Goal: Information Seeking & Learning: Check status

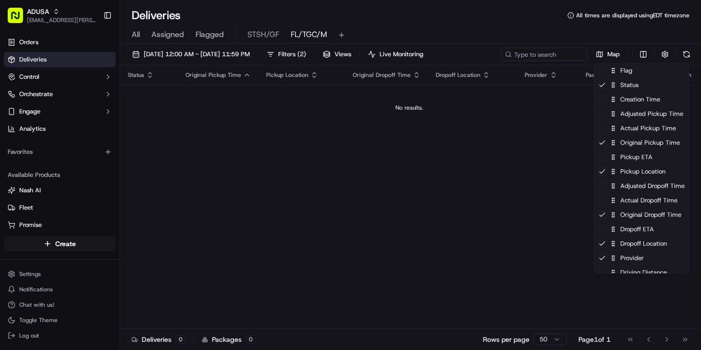
scroll to position [131, 0]
click at [170, 308] on html "ADUSA nicolette.parchem@adusa.com Toggle Sidebar Orders Deliveries Control Orch…" at bounding box center [350, 175] width 701 height 350
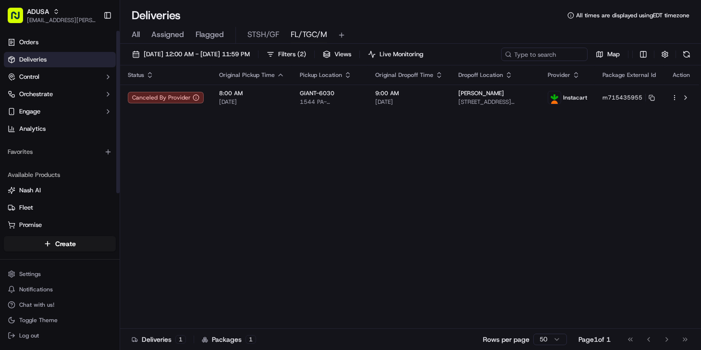
drag, startPoint x: 225, startPoint y: 166, endPoint x: 197, endPoint y: 184, distance: 33.2
click at [228, 173] on div "Status Original Pickup Time Pickup Location Original Dropoff Time Dropoff Locat…" at bounding box center [409, 196] width 579 height 263
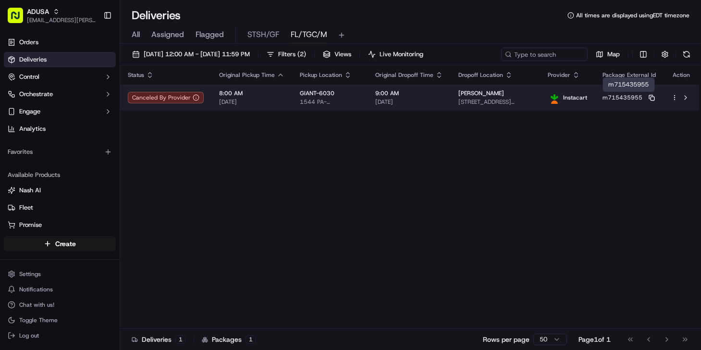
click at [653, 97] on icon at bounding box center [652, 98] width 6 height 6
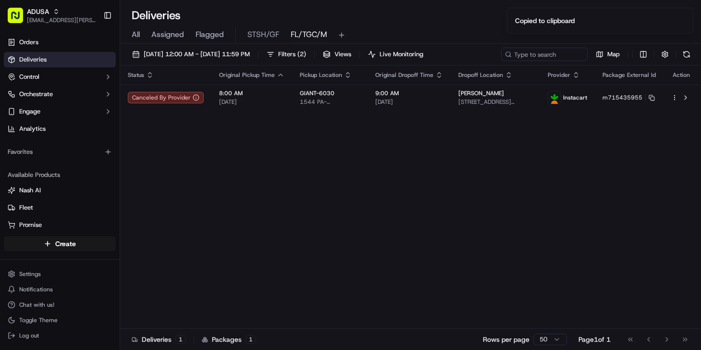
drag, startPoint x: 179, startPoint y: 164, endPoint x: 189, endPoint y: 159, distance: 11.8
click at [182, 162] on div "Status Original Pickup Time Pickup Location Original Dropoff Time Dropoff Locat…" at bounding box center [409, 196] width 579 height 263
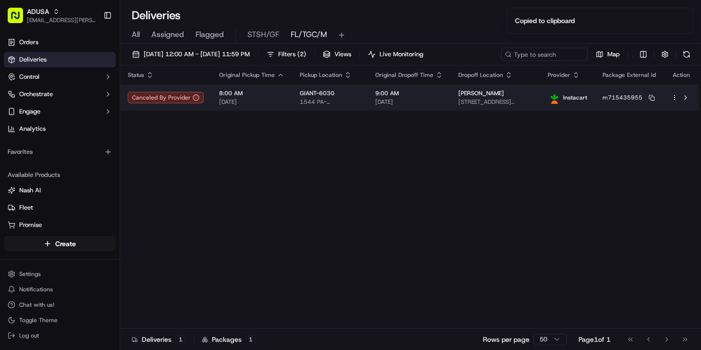
click at [410, 97] on div "9:00 AM 09/16/2025" at bounding box center [409, 97] width 68 height 16
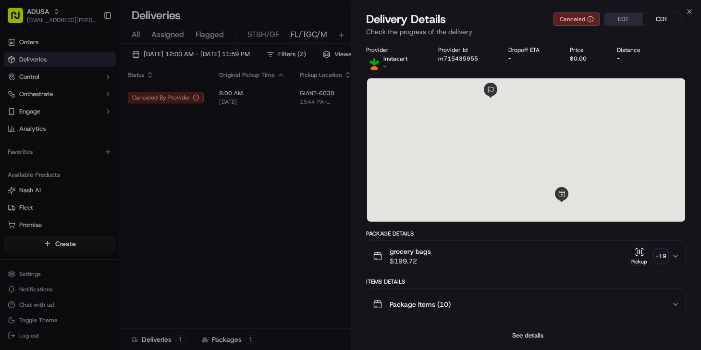
click at [532, 333] on button "See details" at bounding box center [528, 335] width 40 height 13
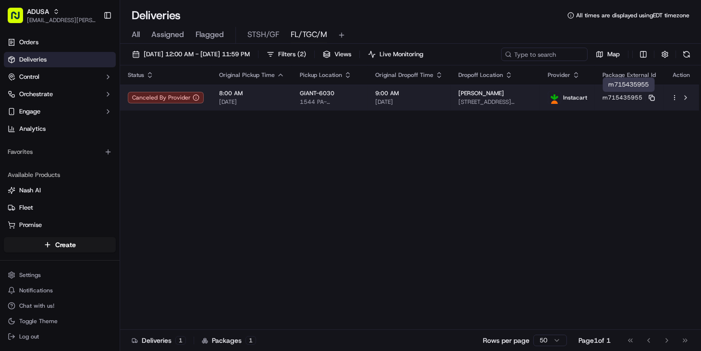
click at [654, 99] on icon at bounding box center [652, 98] width 6 height 6
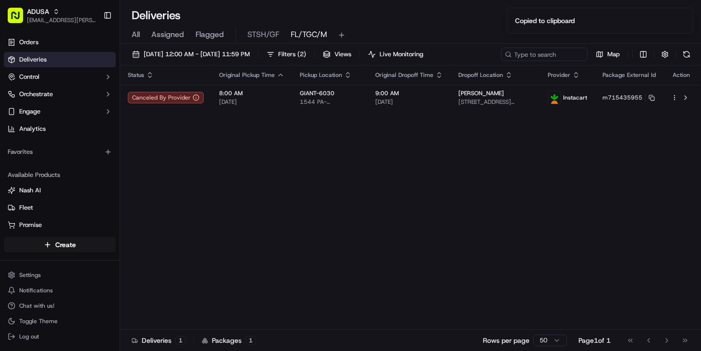
click at [169, 170] on div "Status Original Pickup Time Pickup Location Original Dropoff Time Dropoff Locat…" at bounding box center [409, 197] width 579 height 264
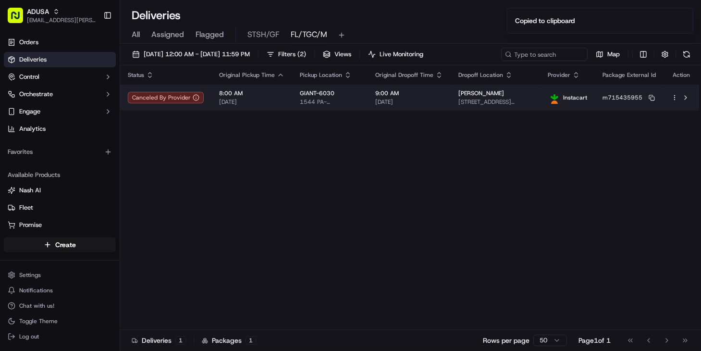
click at [443, 94] on span "9:00 AM" at bounding box center [409, 93] width 68 height 8
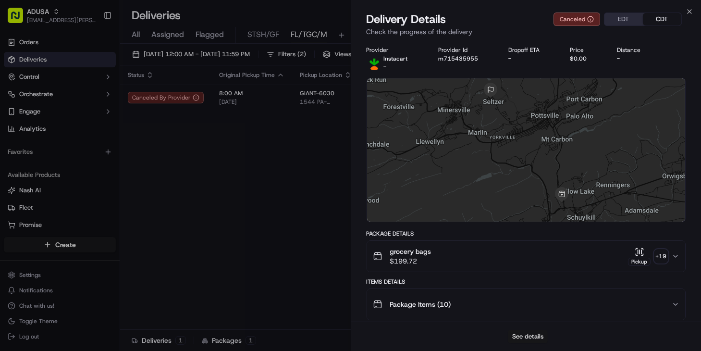
click at [543, 332] on button "See details" at bounding box center [528, 336] width 40 height 13
drag, startPoint x: 238, startPoint y: 175, endPoint x: 362, endPoint y: 128, distance: 132.1
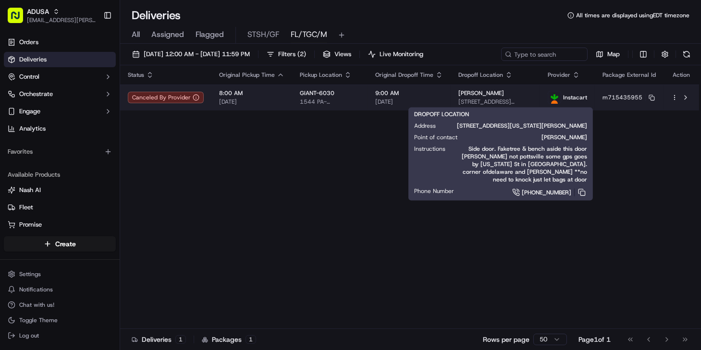
click at [504, 100] on span "[STREET_ADDRESS][US_STATE][PERSON_NAME]" at bounding box center [496, 102] width 74 height 8
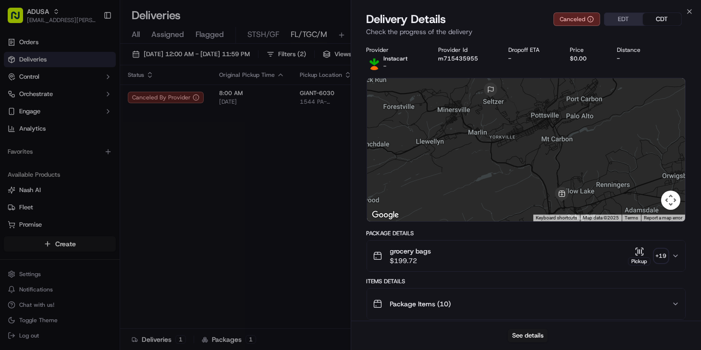
drag, startPoint x: 238, startPoint y: 154, endPoint x: 578, endPoint y: 119, distance: 341.7
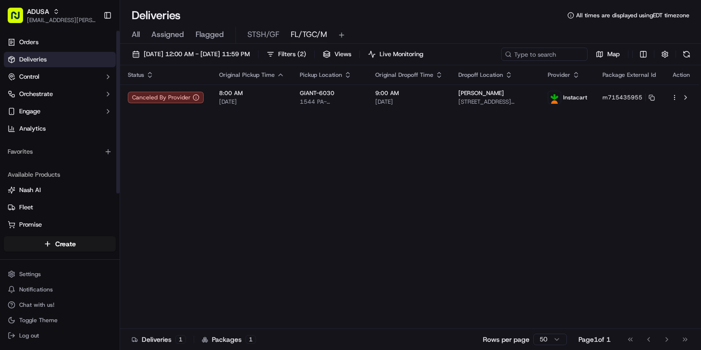
click at [168, 151] on div "Status Original Pickup Time Pickup Location Original Dropoff Time Dropoff Locat…" at bounding box center [409, 197] width 579 height 264
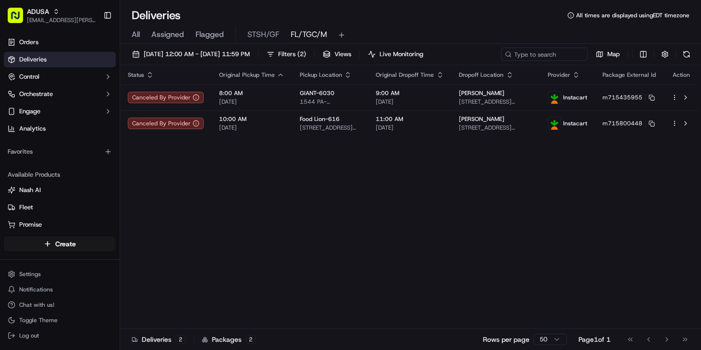
click at [178, 182] on div "Status Original Pickup Time Pickup Location Original Dropoff Time Dropoff Locat…" at bounding box center [409, 197] width 579 height 264
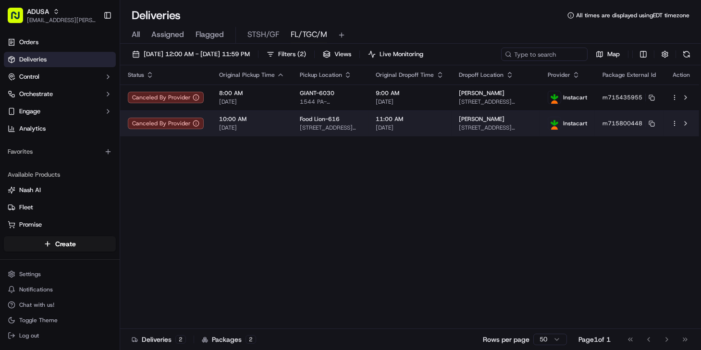
click at [463, 127] on td "Christopher Gee 1212 Freehold Close, Virginia Beach, VA 23455, US" at bounding box center [496, 124] width 89 height 26
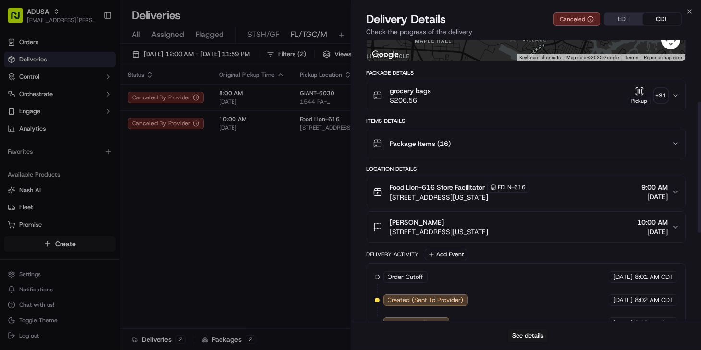
scroll to position [175, 0]
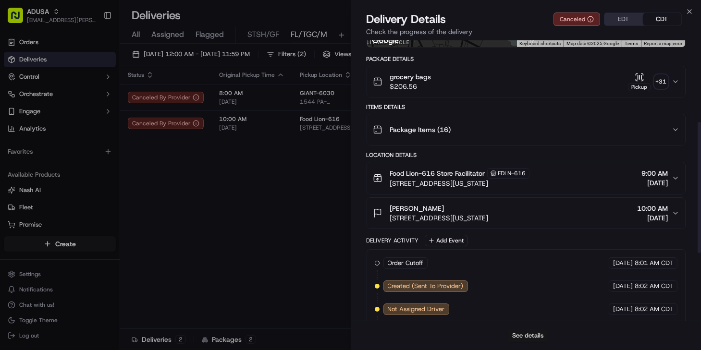
click at [528, 332] on button "See details" at bounding box center [528, 335] width 40 height 13
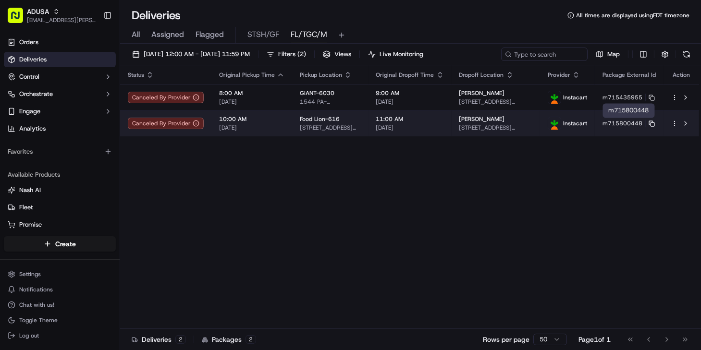
click at [651, 124] on rect at bounding box center [653, 125] width 4 height 4
click at [465, 125] on span "1212 Freehold Close, Virginia Beach, VA 23455, US" at bounding box center [497, 128] width 74 height 8
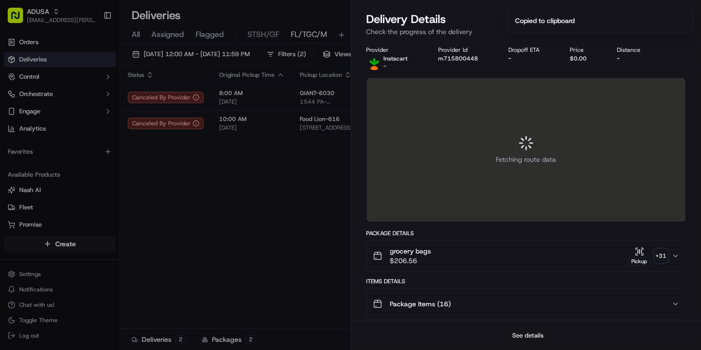
drag, startPoint x: 548, startPoint y: 345, endPoint x: 545, endPoint y: 340, distance: 5.4
click at [546, 343] on div "See details" at bounding box center [526, 335] width 350 height 29
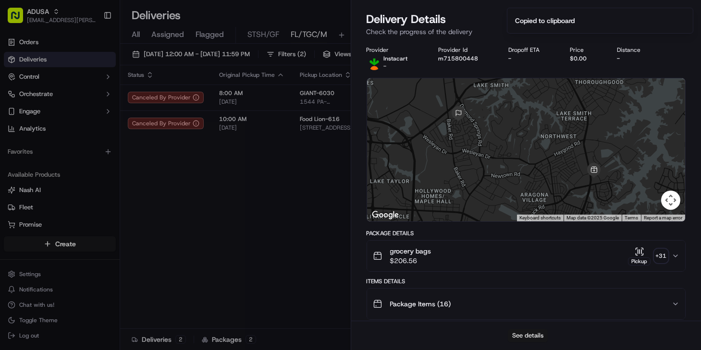
click at [544, 338] on button "See details" at bounding box center [528, 335] width 40 height 13
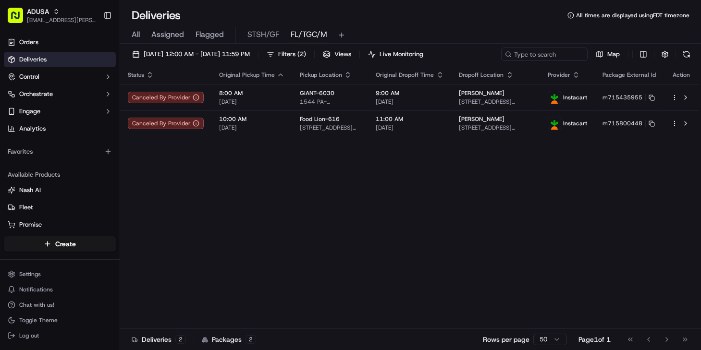
drag, startPoint x: 168, startPoint y: 299, endPoint x: 348, endPoint y: 173, distance: 219.8
click at [169, 299] on div "Status Original Pickup Time Pickup Location Original Dropoff Time Dropoff Locat…" at bounding box center [409, 197] width 579 height 264
click at [317, 202] on div "Status Original Pickup Time Pickup Location Original Dropoff Time Dropoff Locat…" at bounding box center [409, 197] width 579 height 264
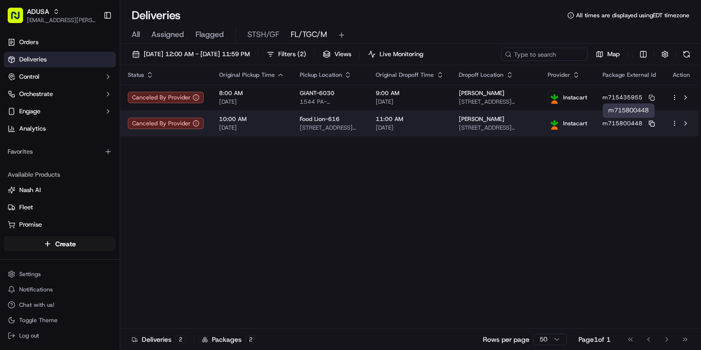
click at [649, 123] on icon at bounding box center [651, 123] width 4 height 4
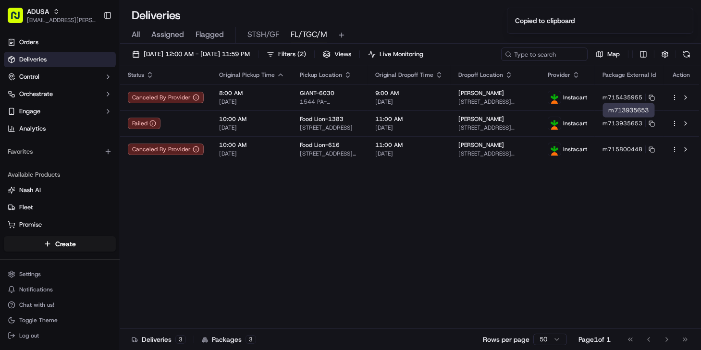
click at [156, 206] on div "Status Original Pickup Time Pickup Location Original Dropoff Time Dropoff Locat…" at bounding box center [409, 197] width 579 height 264
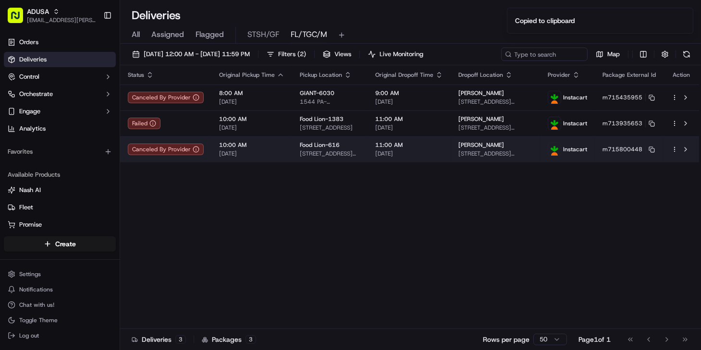
click at [511, 152] on span "1212 Freehold Close, Virginia Beach, VA 23455, US" at bounding box center [496, 154] width 74 height 8
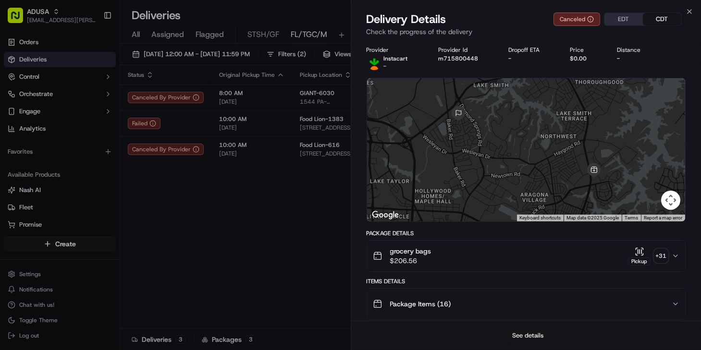
click at [524, 333] on button "See details" at bounding box center [528, 335] width 40 height 13
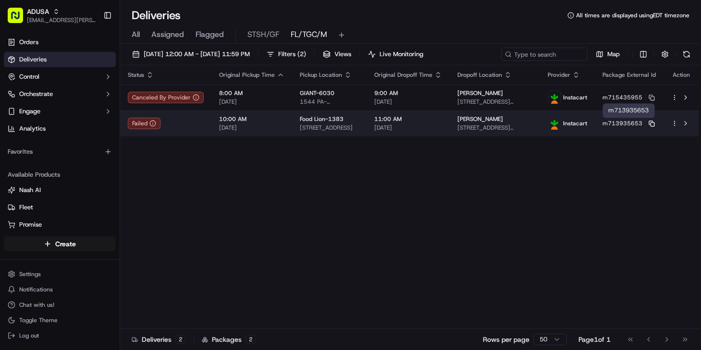
click at [653, 123] on icon at bounding box center [652, 124] width 6 height 6
click at [387, 125] on span "[DATE]" at bounding box center [409, 128] width 68 height 8
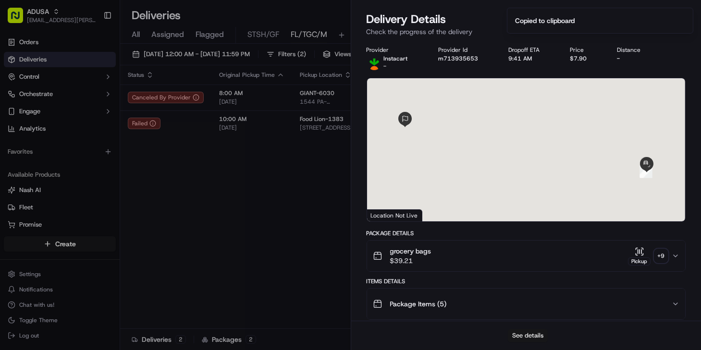
click at [521, 333] on button "See details" at bounding box center [528, 335] width 40 height 13
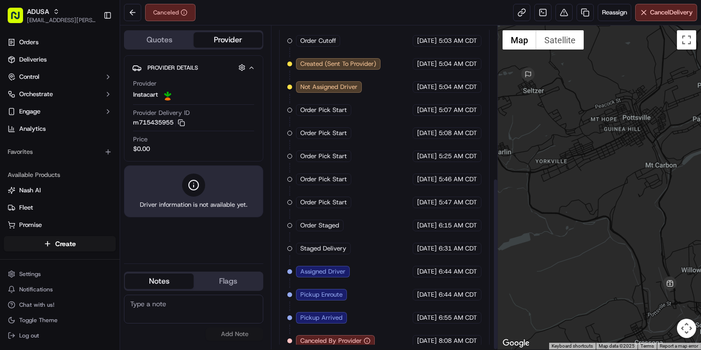
scroll to position [285, 0]
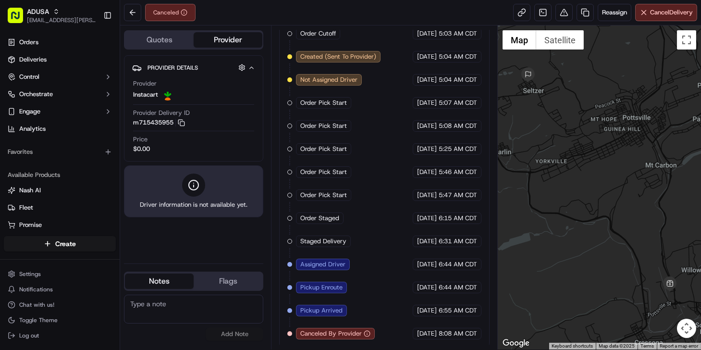
click at [159, 333] on div "No results found Add Note" at bounding box center [193, 318] width 139 height 46
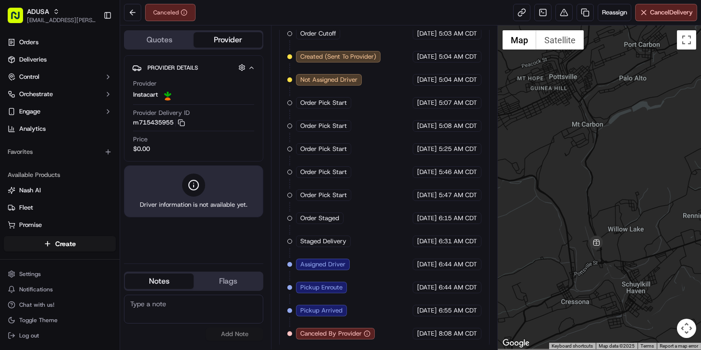
drag, startPoint x: 596, startPoint y: 252, endPoint x: 522, endPoint y: 211, distance: 84.6
click at [522, 211] on div at bounding box center [599, 187] width 203 height 324
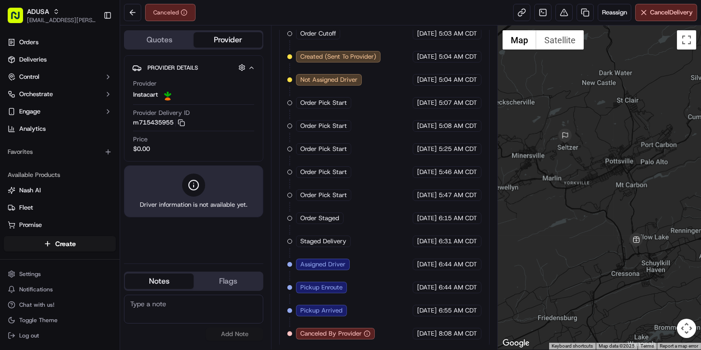
drag, startPoint x: 561, startPoint y: 257, endPoint x: 602, endPoint y: 259, distance: 41.9
click at [602, 259] on div at bounding box center [599, 187] width 203 height 324
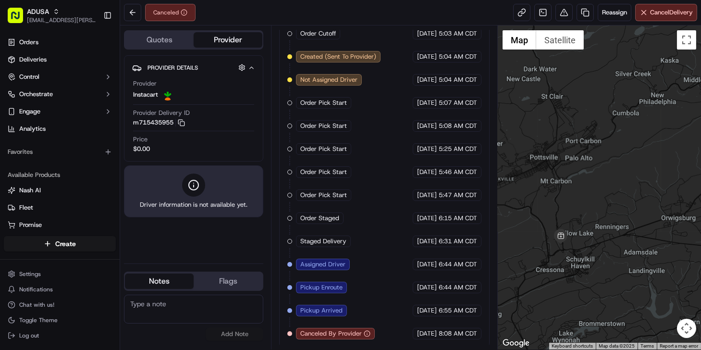
drag, startPoint x: 606, startPoint y: 232, endPoint x: 524, endPoint y: 228, distance: 82.8
click at [524, 228] on div at bounding box center [599, 187] width 203 height 324
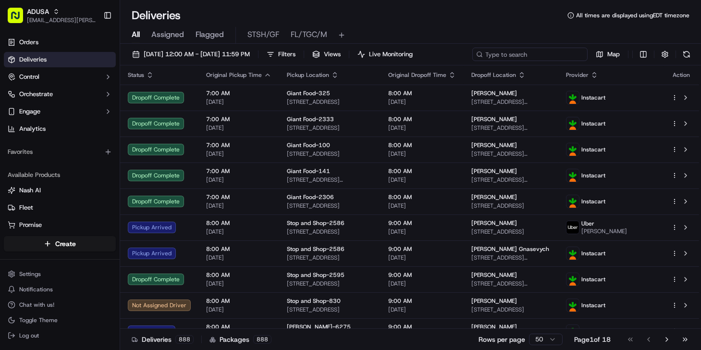
click at [541, 53] on input at bounding box center [530, 54] width 115 height 13
paste input "m714249731"
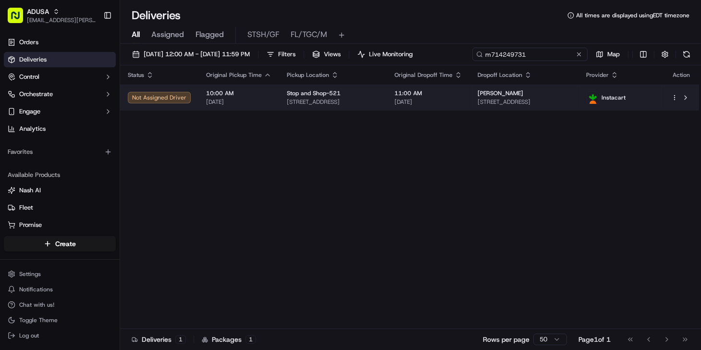
type input "m714249731"
click at [434, 100] on span "[DATE]" at bounding box center [429, 102] width 68 height 8
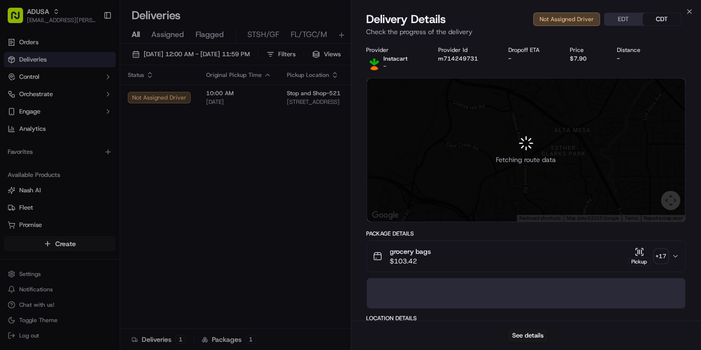
click at [525, 342] on div "See details" at bounding box center [526, 335] width 350 height 29
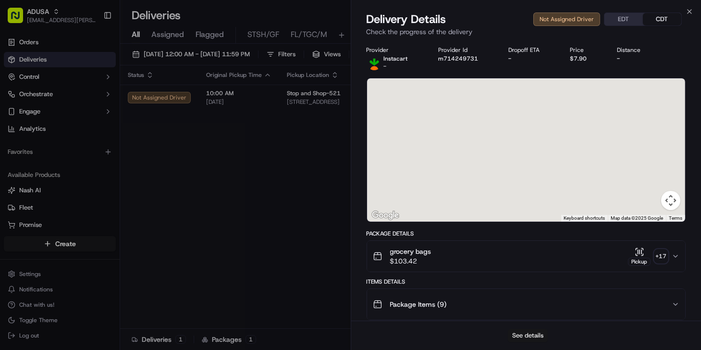
click at [525, 336] on button "See details" at bounding box center [528, 335] width 40 height 13
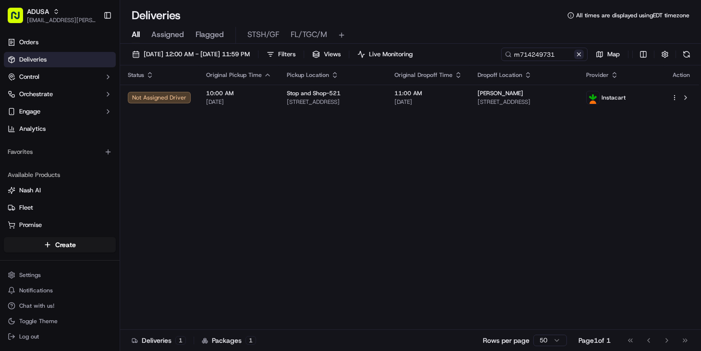
click at [579, 52] on button at bounding box center [579, 55] width 10 height 10
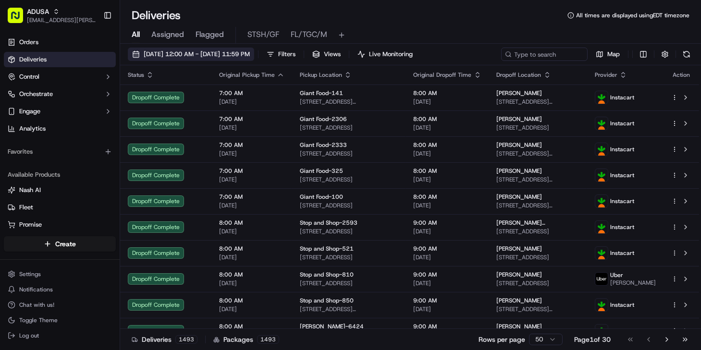
click at [172, 52] on span "09/16/2025 12:00 AM - 09/16/2025 11:59 PM" at bounding box center [197, 54] width 106 height 9
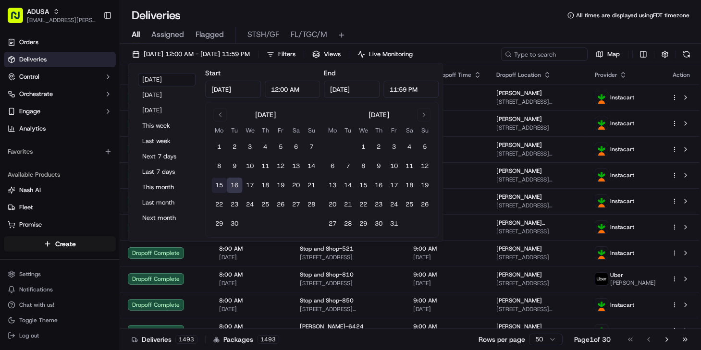
click at [223, 185] on button "15" at bounding box center [219, 185] width 15 height 15
type input "Sep 15, 2025"
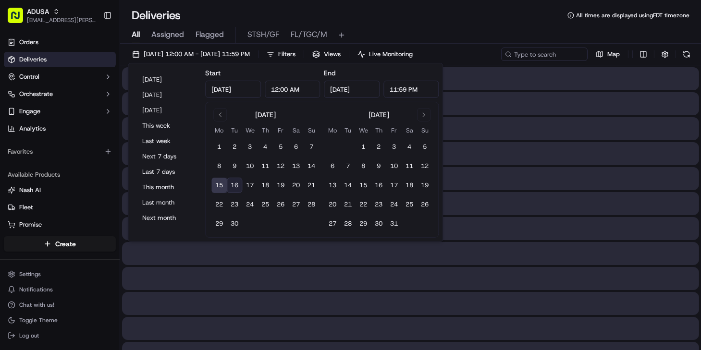
click at [234, 186] on button "16" at bounding box center [234, 185] width 15 height 15
type input "Sep 16, 2025"
drag, startPoint x: 402, startPoint y: 22, endPoint x: 576, endPoint y: 53, distance: 176.8
click at [404, 22] on div "Deliveries All times are displayed using EDT timezone" at bounding box center [410, 15] width 581 height 15
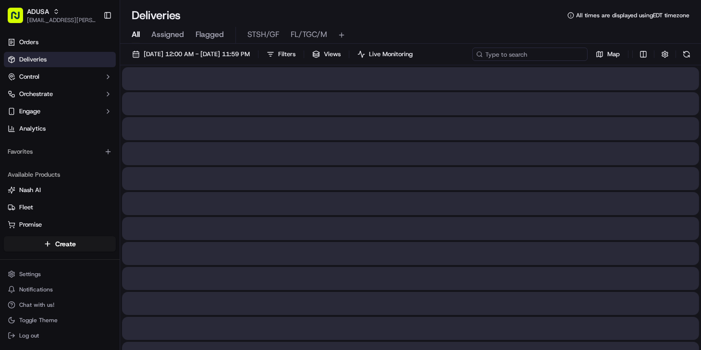
click at [555, 55] on input at bounding box center [530, 54] width 115 height 13
paste input "m711572775"
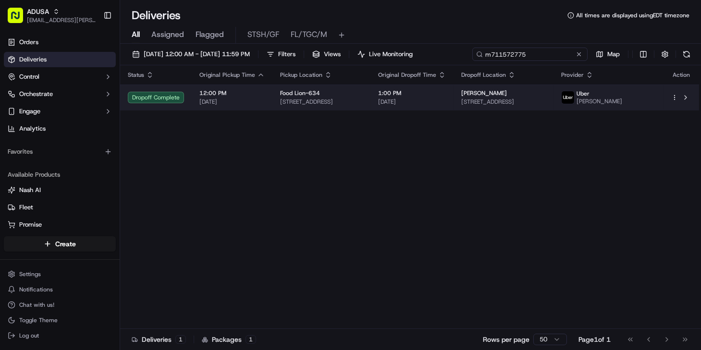
type input "m711572775"
click at [446, 93] on span "1:00 PM" at bounding box center [412, 93] width 68 height 8
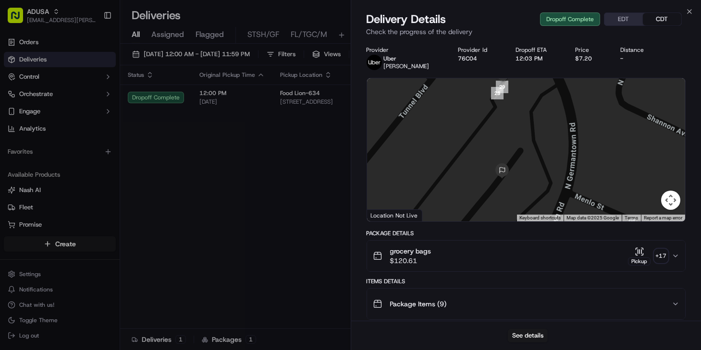
drag, startPoint x: 508, startPoint y: 110, endPoint x: 524, endPoint y: 151, distance: 44.5
click at [524, 151] on div at bounding box center [526, 149] width 319 height 143
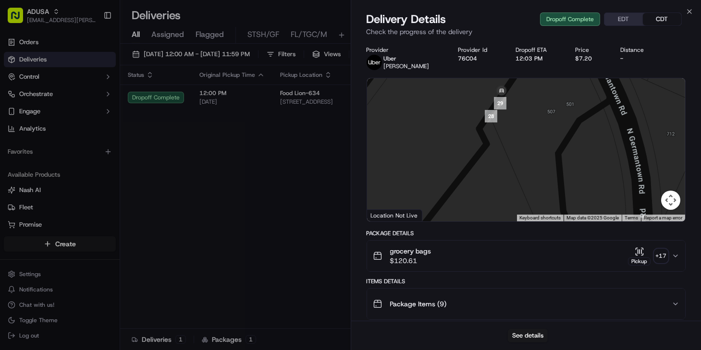
drag, startPoint x: 507, startPoint y: 124, endPoint x: 521, endPoint y: 178, distance: 56.1
click at [521, 178] on div at bounding box center [526, 149] width 319 height 143
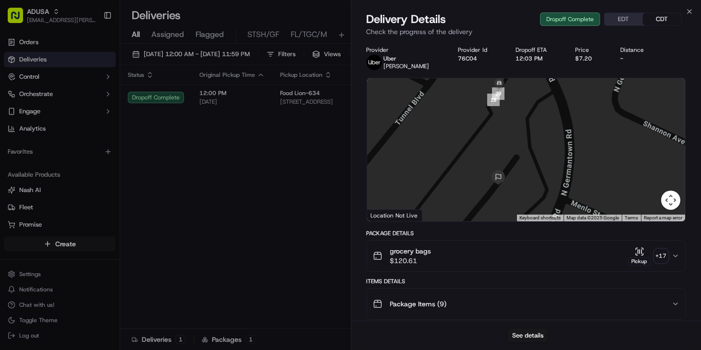
drag, startPoint x: 524, startPoint y: 155, endPoint x: 515, endPoint y: 124, distance: 32.3
click at [515, 124] on div at bounding box center [526, 149] width 319 height 143
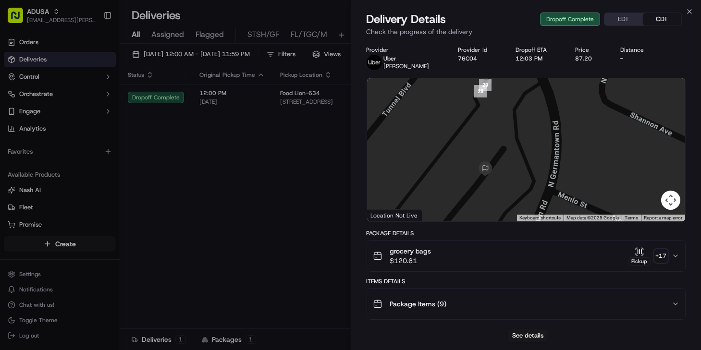
drag, startPoint x: 510, startPoint y: 117, endPoint x: 486, endPoint y: 130, distance: 27.7
click at [491, 120] on div at bounding box center [526, 149] width 319 height 143
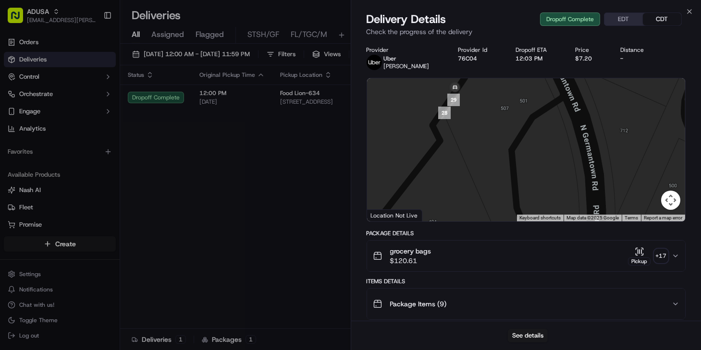
drag, startPoint x: 481, startPoint y: 111, endPoint x: 459, endPoint y: 178, distance: 71.0
click at [457, 206] on div at bounding box center [526, 149] width 319 height 143
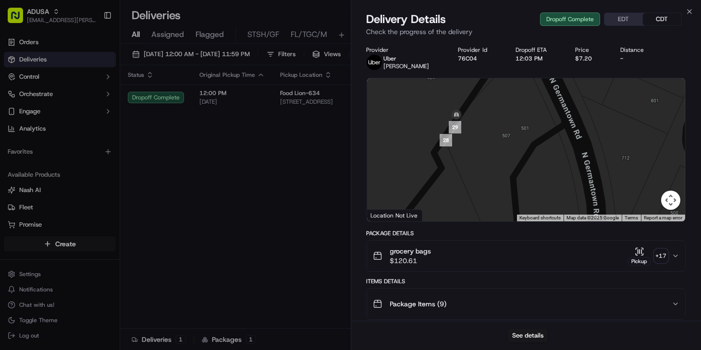
drag, startPoint x: 451, startPoint y: 135, endPoint x: 450, endPoint y: 158, distance: 22.6
click at [450, 147] on img "28" at bounding box center [446, 140] width 12 height 12
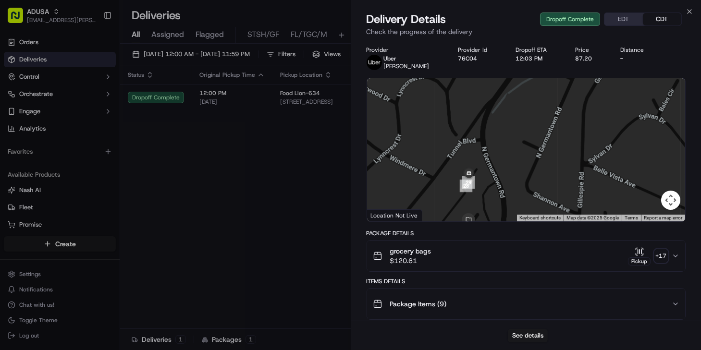
drag, startPoint x: 175, startPoint y: 154, endPoint x: 176, endPoint y: 149, distance: 5.0
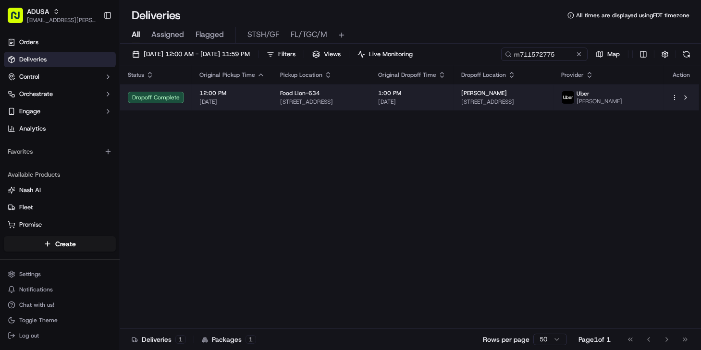
click at [446, 97] on span "1:00 PM" at bounding box center [412, 93] width 68 height 8
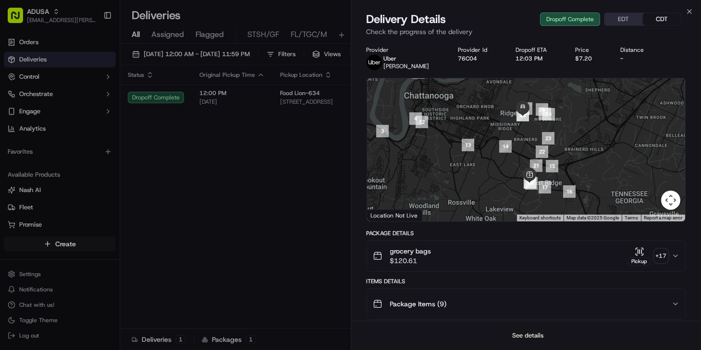
click at [537, 337] on button "See details" at bounding box center [528, 335] width 40 height 13
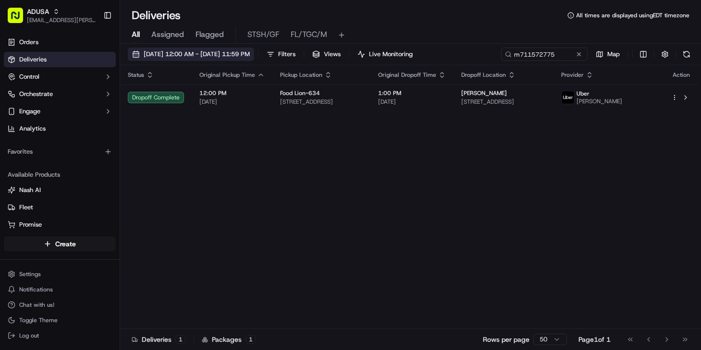
click at [224, 55] on span "09/15/2025 12:00 AM - 09/16/2025 11:59 PM" at bounding box center [197, 54] width 106 height 9
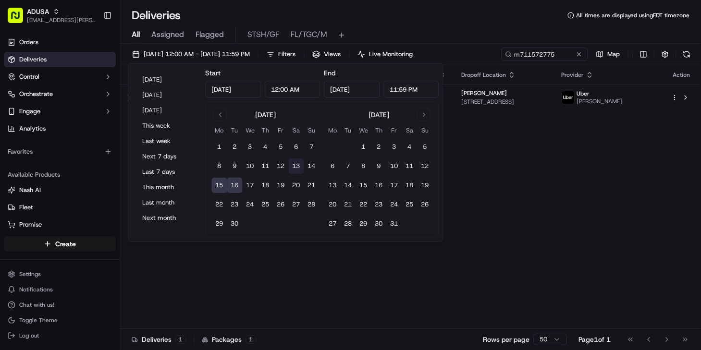
click at [298, 165] on button "13" at bounding box center [295, 166] width 15 height 15
type input "Sep 13, 2025"
click at [577, 53] on button at bounding box center [579, 55] width 10 height 10
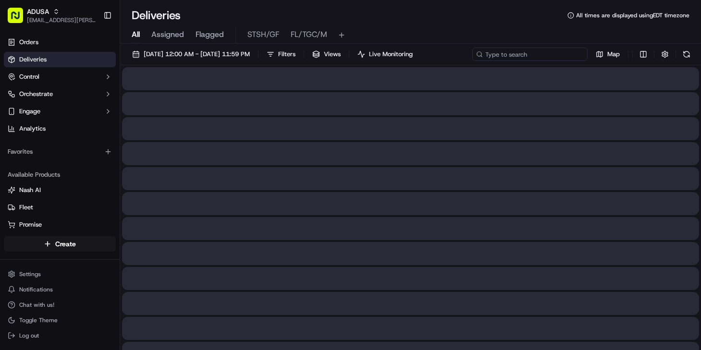
click at [564, 53] on input at bounding box center [530, 54] width 115 height 13
paste input "m711568150"
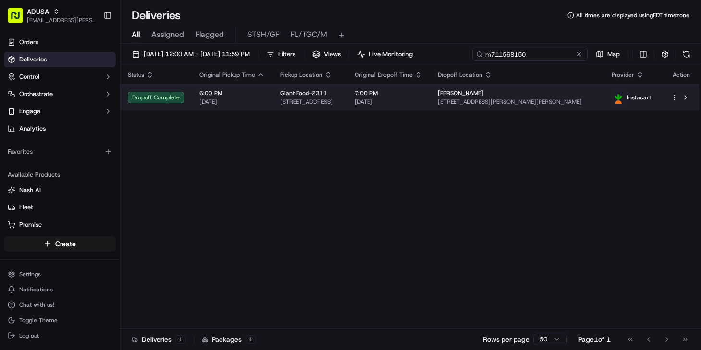
type input "m711568150"
click at [430, 101] on td "7:00 PM 09/13/2025" at bounding box center [388, 98] width 83 height 26
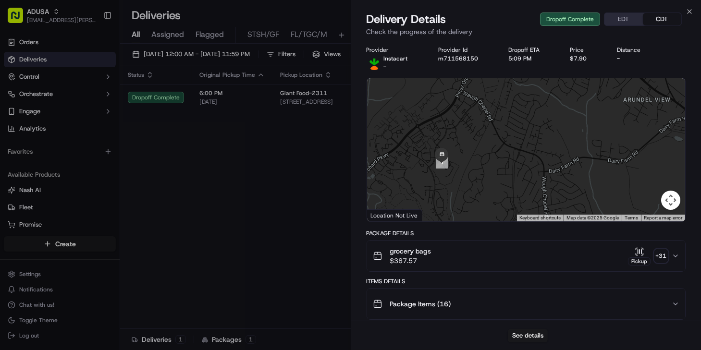
drag, startPoint x: 501, startPoint y: 144, endPoint x: 457, endPoint y: 190, distance: 64.6
click at [457, 190] on div at bounding box center [526, 149] width 319 height 143
drag, startPoint x: 443, startPoint y: 194, endPoint x: 478, endPoint y: 171, distance: 42.4
click at [478, 171] on div at bounding box center [526, 149] width 319 height 143
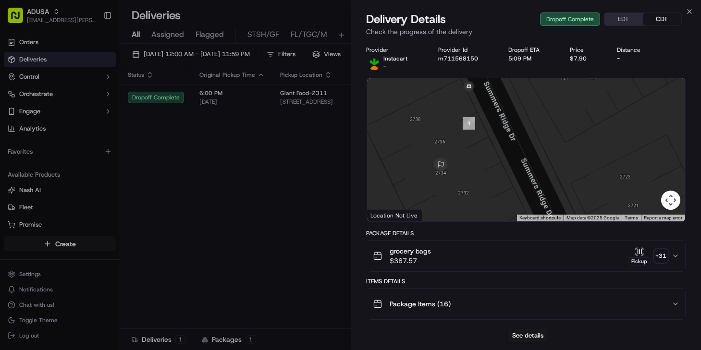
drag, startPoint x: 460, startPoint y: 166, endPoint x: 498, endPoint y: 130, distance: 52.4
click at [498, 130] on div at bounding box center [526, 149] width 319 height 143
drag, startPoint x: 495, startPoint y: 129, endPoint x: 498, endPoint y: 148, distance: 19.0
click at [499, 148] on div at bounding box center [526, 149] width 319 height 143
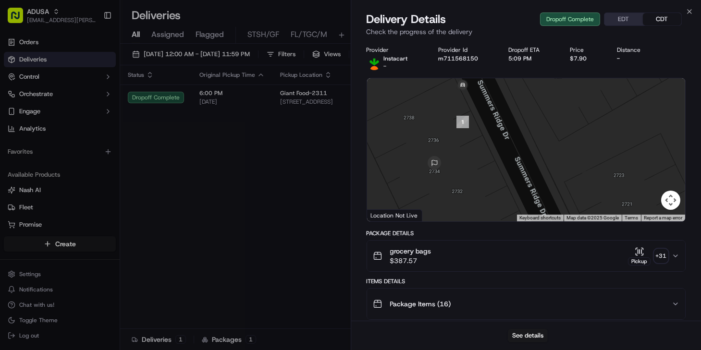
drag, startPoint x: 485, startPoint y: 163, endPoint x: 485, endPoint y: 153, distance: 10.1
click at [484, 153] on div at bounding box center [526, 149] width 319 height 143
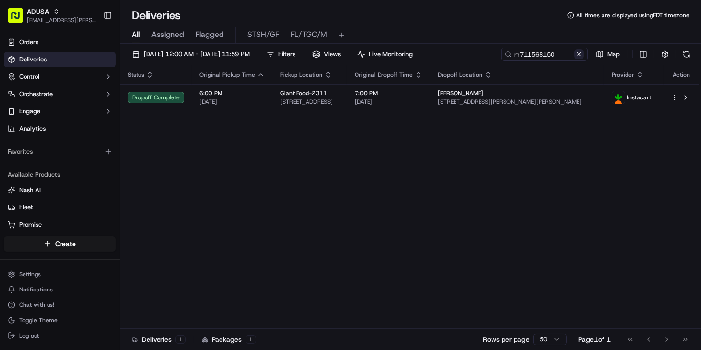
click at [579, 55] on button at bounding box center [579, 55] width 10 height 10
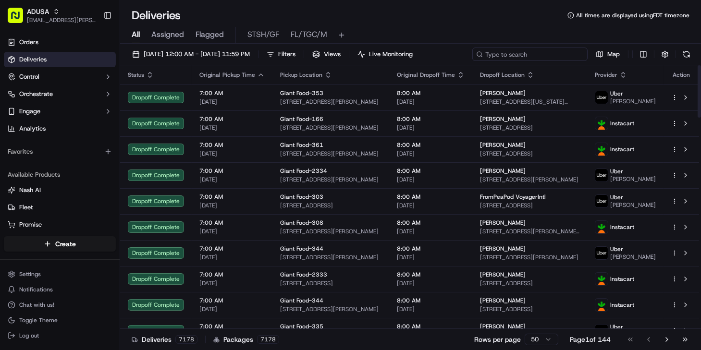
click at [535, 54] on input at bounding box center [530, 54] width 115 height 13
paste input "m707718000"
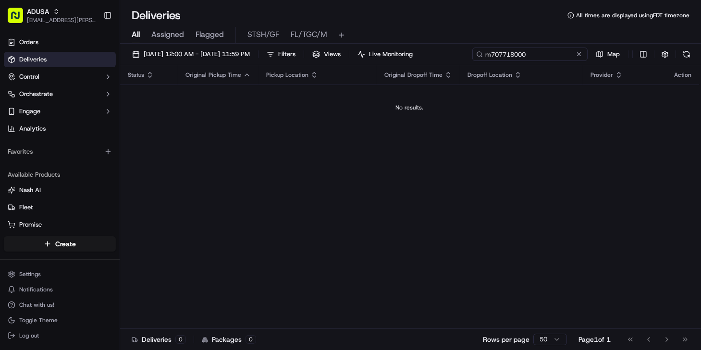
type input "m707718000"
drag, startPoint x: 176, startPoint y: 149, endPoint x: 182, endPoint y: 147, distance: 5.6
click at [177, 149] on div "Status Original Pickup Time Pickup Location Original Dropoff Time Dropoff Locat…" at bounding box center [409, 197] width 579 height 264
click at [565, 53] on input "m707718000" at bounding box center [530, 54] width 115 height 13
click at [211, 51] on span "09/13/2025 12:00 AM - 09/13/2025 11:59 PM" at bounding box center [197, 54] width 106 height 9
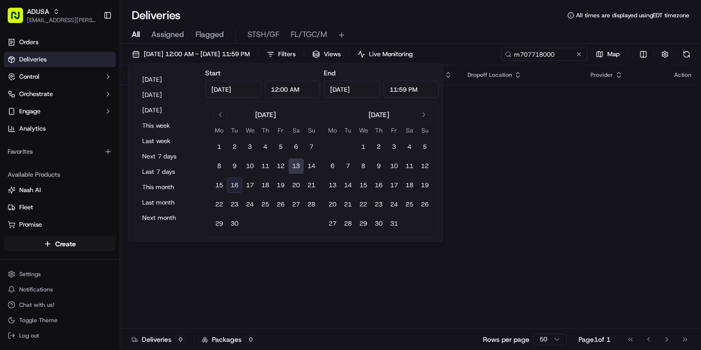
click at [231, 185] on button "16" at bounding box center [234, 185] width 15 height 15
type input "Sep 16, 2025"
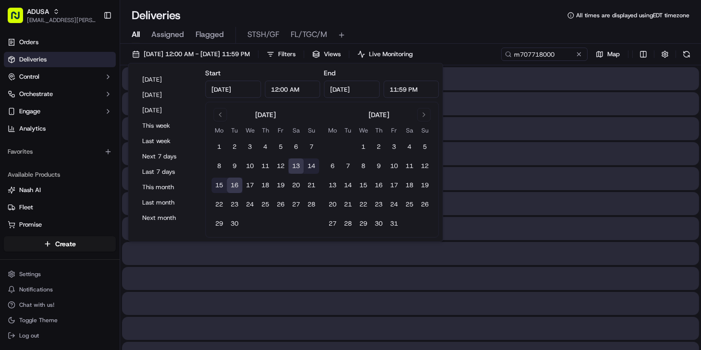
click at [487, 24] on div "All Assigned Flagged STSH/GF FL/TGC/M" at bounding box center [410, 33] width 581 height 21
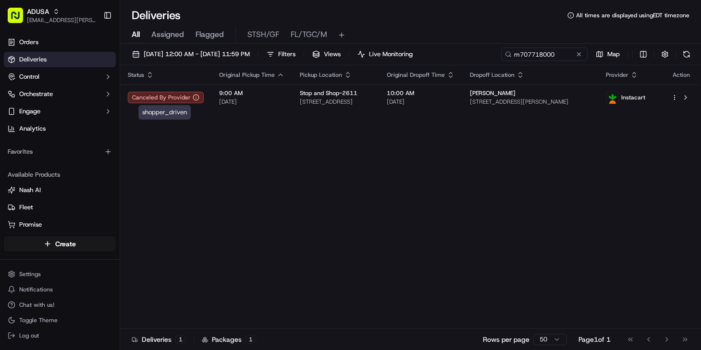
click at [180, 123] on div "Status Original Pickup Time Pickup Location Original Dropoff Time Dropoff Locat…" at bounding box center [409, 197] width 579 height 264
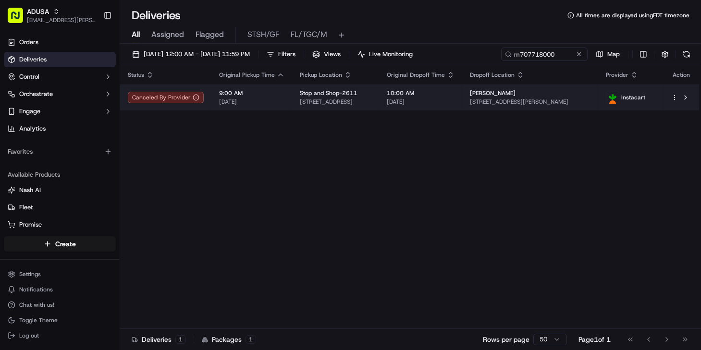
click at [367, 97] on div "Stop and Shop-2611 11 E High St, East Hampton, CT 06424, US" at bounding box center [336, 97] width 72 height 16
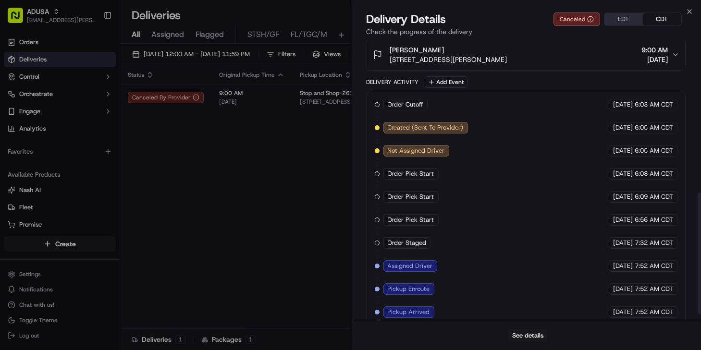
scroll to position [365, 0]
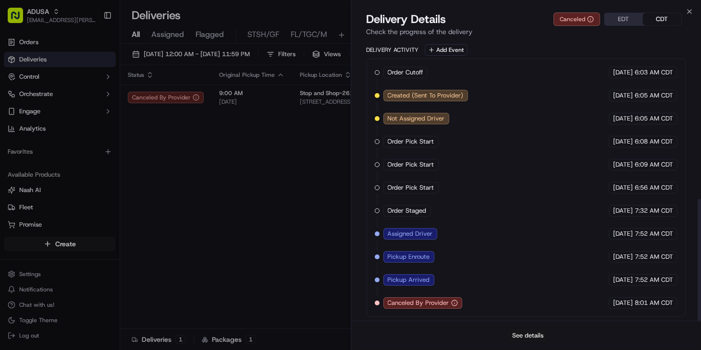
click at [532, 333] on button "See details" at bounding box center [528, 335] width 40 height 13
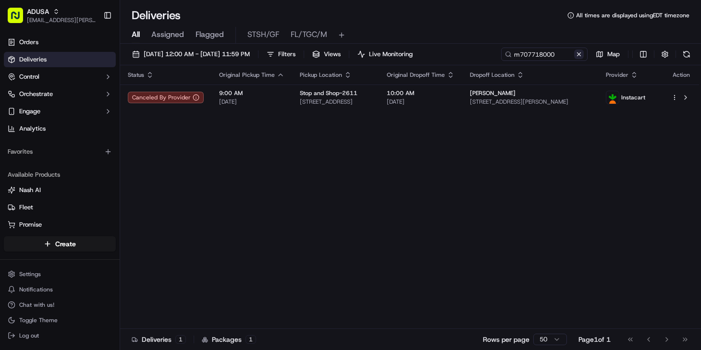
click at [578, 54] on button at bounding box center [579, 55] width 10 height 10
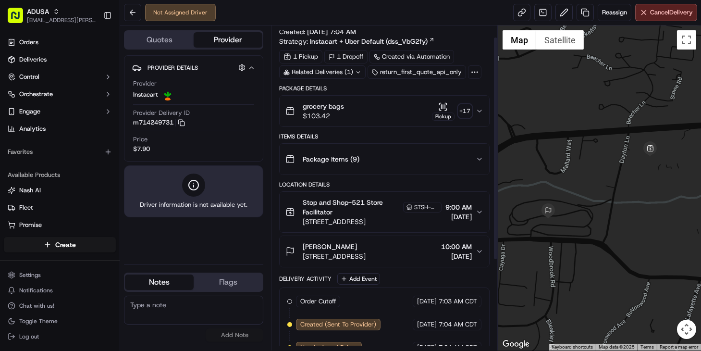
scroll to position [15, 0]
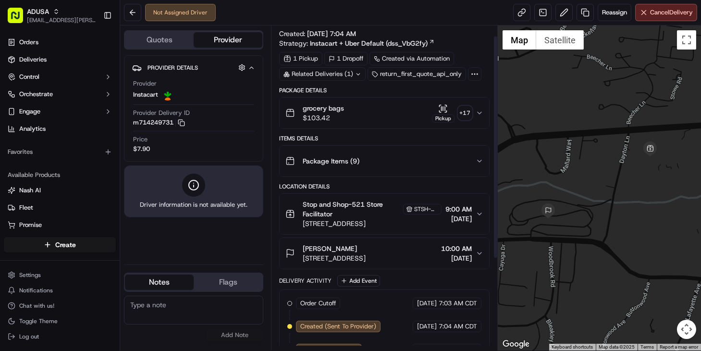
click at [441, 250] on span "10:00 AM" at bounding box center [456, 249] width 31 height 10
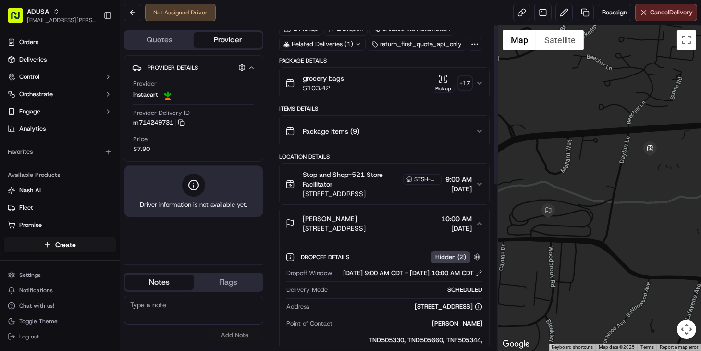
scroll to position [0, 0]
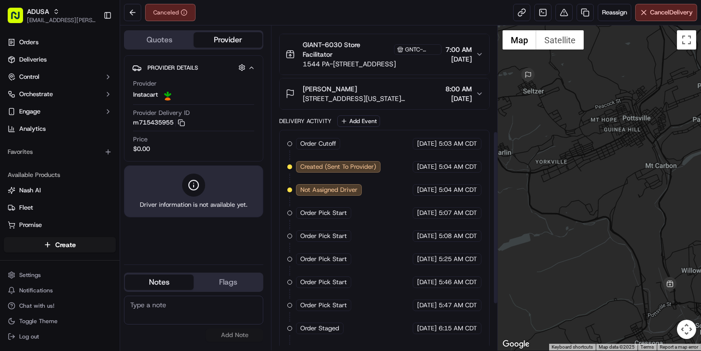
scroll to position [284, 0]
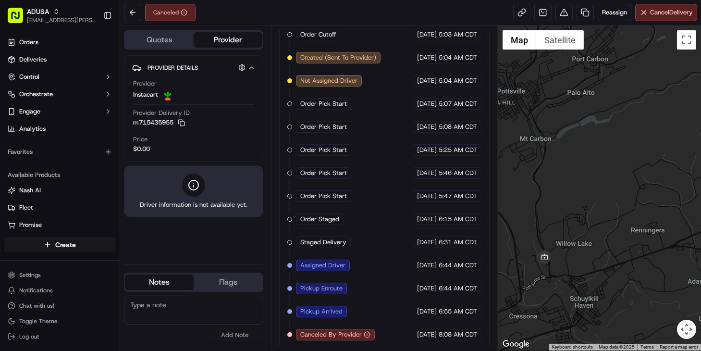
drag, startPoint x: 621, startPoint y: 221, endPoint x: 500, endPoint y: 188, distance: 124.9
click at [500, 189] on div at bounding box center [599, 187] width 203 height 325
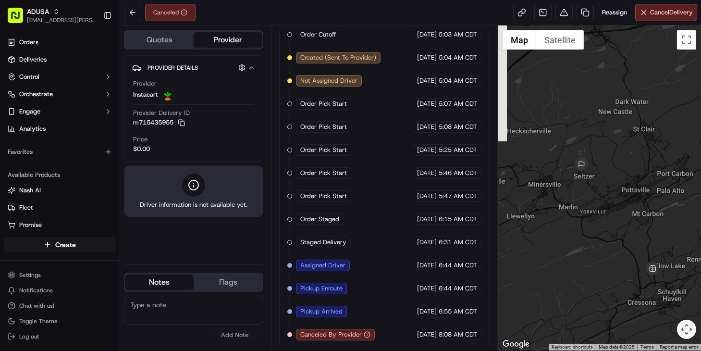
drag, startPoint x: 626, startPoint y: 288, endPoint x: 663, endPoint y: 292, distance: 36.7
click at [663, 292] on div at bounding box center [599, 187] width 203 height 325
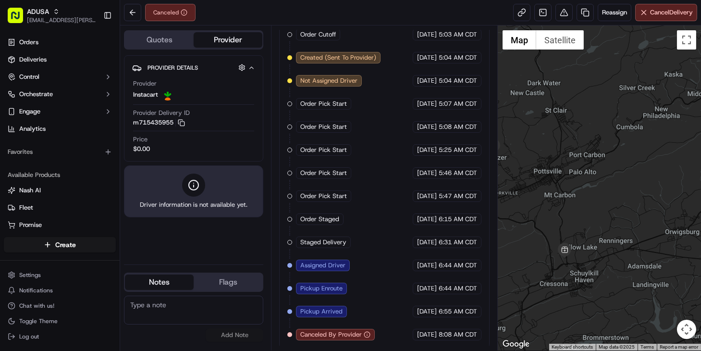
drag, startPoint x: 560, startPoint y: 239, endPoint x: 499, endPoint y: 213, distance: 65.7
click at [499, 213] on div at bounding box center [599, 187] width 203 height 325
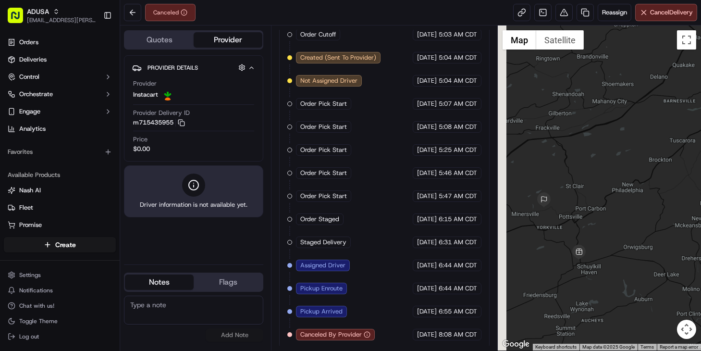
drag, startPoint x: 558, startPoint y: 251, endPoint x: 613, endPoint y: 257, distance: 56.1
click at [587, 257] on img at bounding box center [579, 252] width 15 height 15
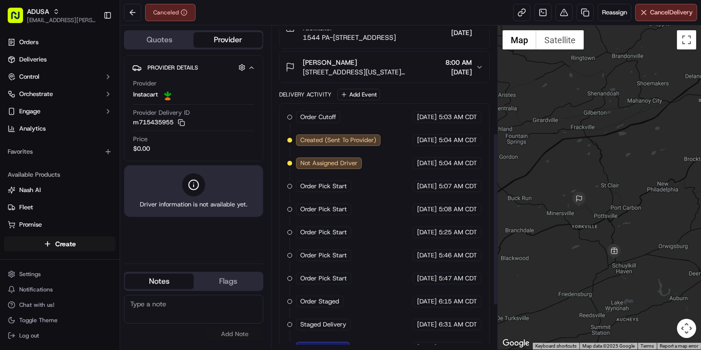
scroll to position [284, 0]
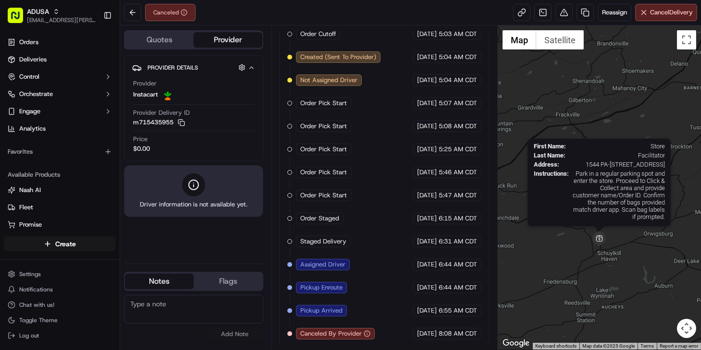
drag, startPoint x: 603, startPoint y: 250, endPoint x: 596, endPoint y: 237, distance: 14.8
click at [596, 237] on img at bounding box center [599, 239] width 15 height 15
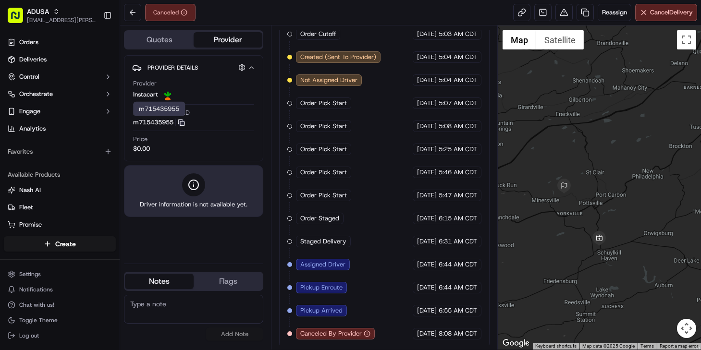
click at [181, 122] on icon "button" at bounding box center [181, 122] width 7 height 7
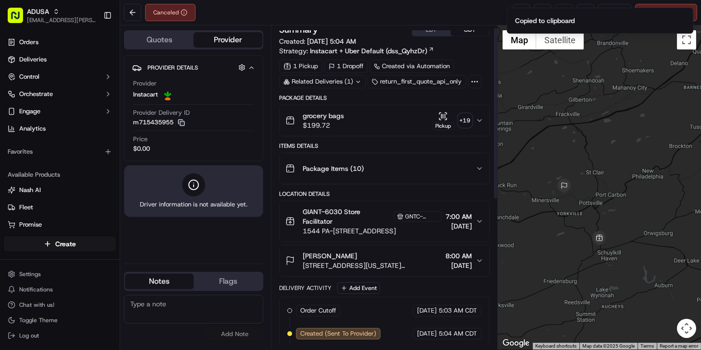
scroll to position [0, 0]
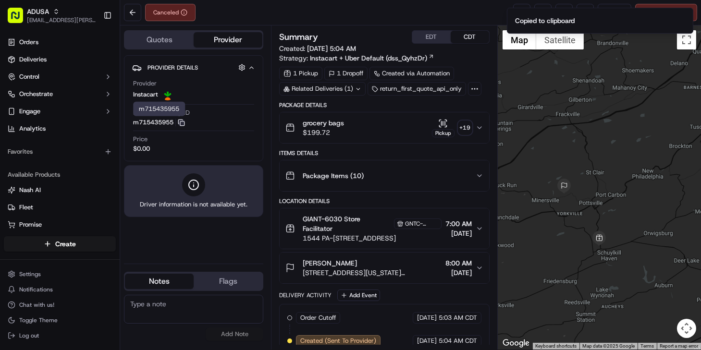
click at [477, 265] on icon "button" at bounding box center [480, 268] width 8 height 8
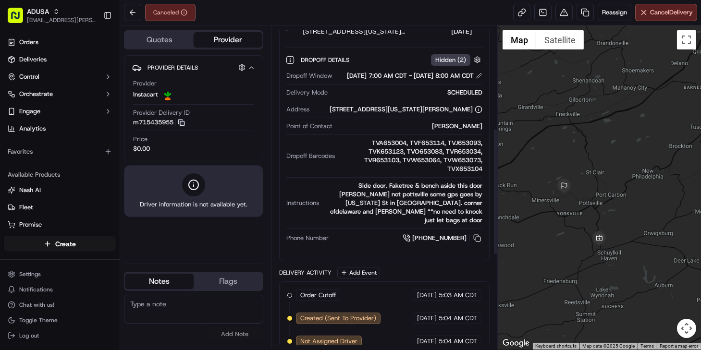
scroll to position [262, 0]
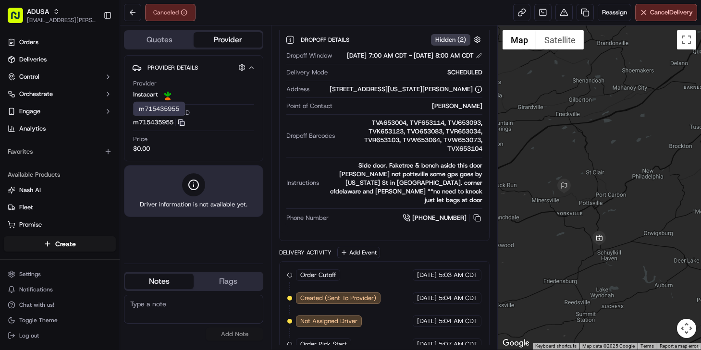
click at [181, 124] on icon "button" at bounding box center [181, 122] width 7 height 7
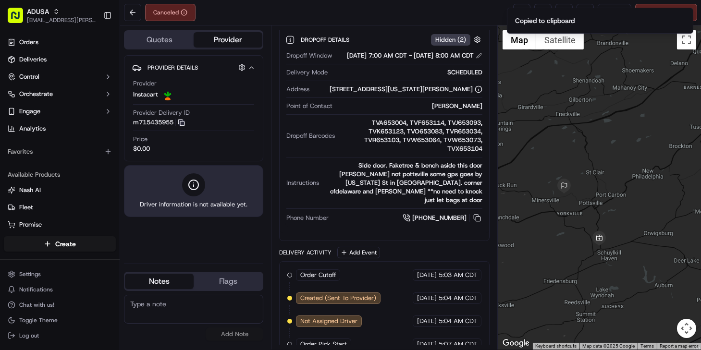
click at [165, 307] on textarea at bounding box center [193, 309] width 139 height 29
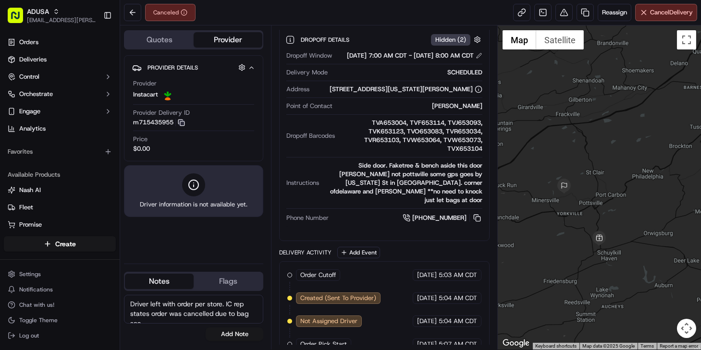
scroll to position [5, 0]
type textarea "Driver left with order per store. IC rep states order was cancelled due to bag …"
click at [223, 337] on button "Add Note" at bounding box center [235, 334] width 58 height 13
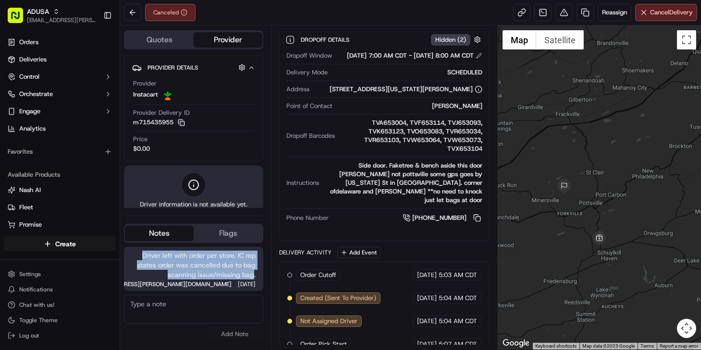
drag, startPoint x: 136, startPoint y: 251, endPoint x: 254, endPoint y: 278, distance: 120.7
click at [254, 278] on span "Driver left with order per store. IC rep states order was cancelled due to bag …" at bounding box center [194, 265] width 124 height 29
copy span "Driver left with order per store. IC rep states order was cancelled due to bag …"
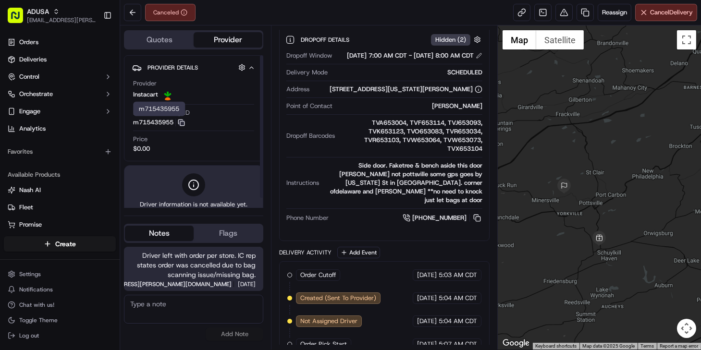
click at [184, 120] on icon "button" at bounding box center [181, 122] width 7 height 7
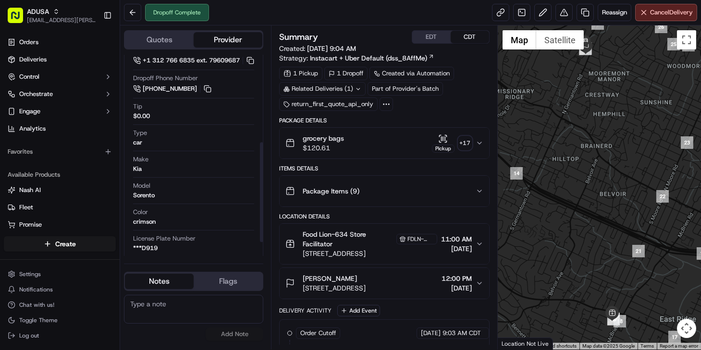
scroll to position [202, 0]
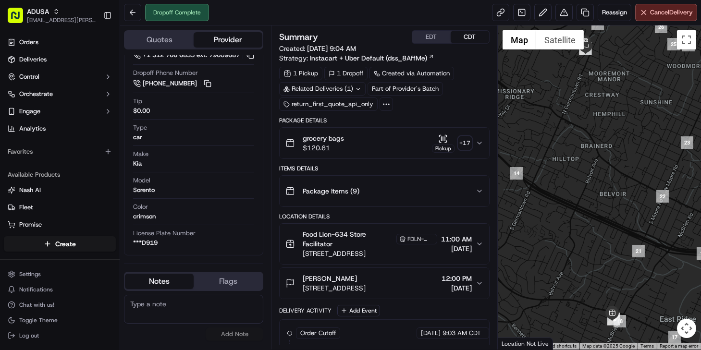
click at [155, 314] on textarea at bounding box center [193, 309] width 139 height 29
click at [152, 318] on textarea at bounding box center [193, 309] width 139 height 29
drag, startPoint x: 170, startPoint y: 293, endPoint x: 173, endPoint y: 301, distance: 9.3
click at [171, 293] on div "No results found Add Note" at bounding box center [193, 318] width 139 height 54
click at [173, 303] on textarea at bounding box center [193, 309] width 139 height 29
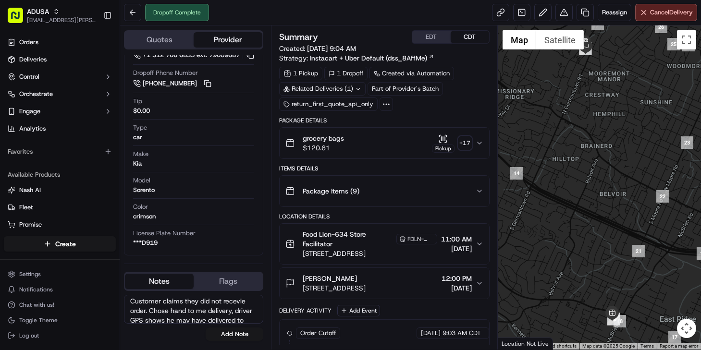
scroll to position [0, 0]
type textarea "Customer claims they did not receive order. Chose hand to me delivery, driver G…"
click at [243, 338] on button "Add Note" at bounding box center [235, 334] width 58 height 13
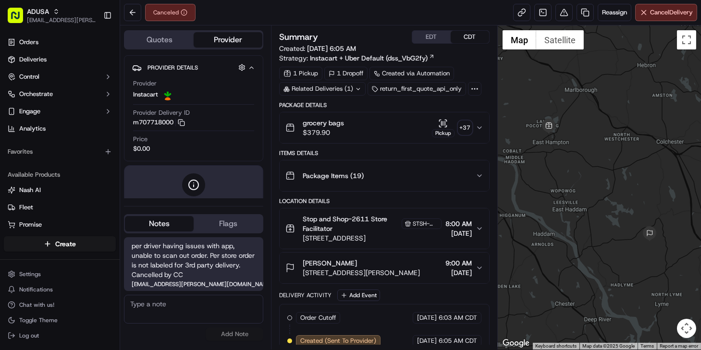
drag, startPoint x: 156, startPoint y: 326, endPoint x: 159, endPoint y: 320, distance: 6.9
click at [157, 323] on div "No results found Add Note" at bounding box center [193, 318] width 139 height 46
click at [161, 314] on textarea at bounding box center [193, 309] width 139 height 29
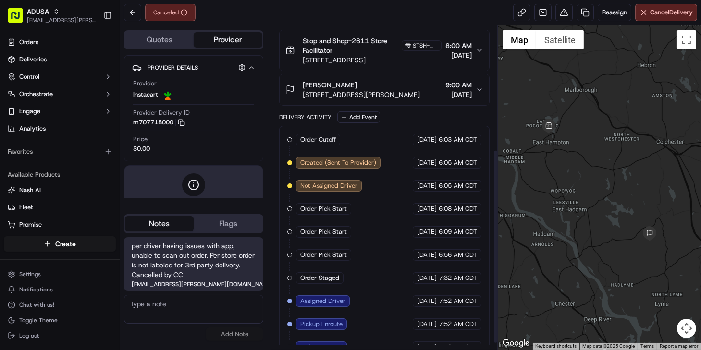
scroll to position [215, 0]
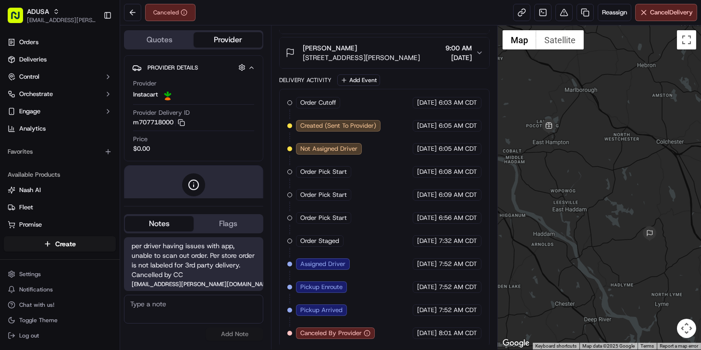
click at [177, 310] on textarea at bounding box center [193, 309] width 139 height 29
drag, startPoint x: 151, startPoint y: 320, endPoint x: 150, endPoint y: 307, distance: 13.1
click at [151, 319] on textarea at bounding box center [193, 309] width 139 height 29
click at [168, 313] on textarea at bounding box center [193, 309] width 139 height 29
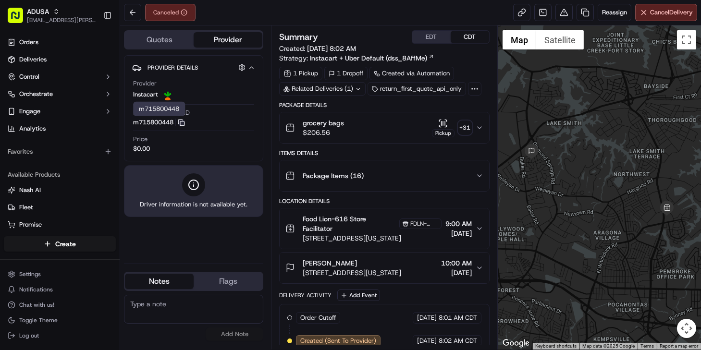
click at [184, 122] on icon "button" at bounding box center [181, 122] width 7 height 7
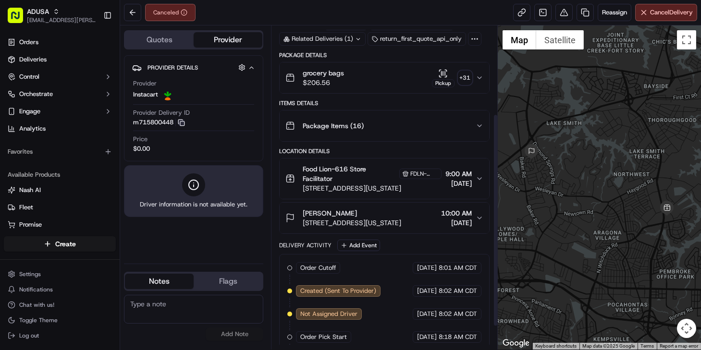
scroll to position [38, 0]
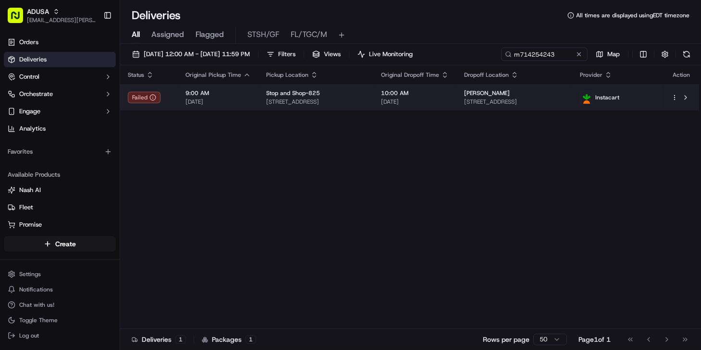
type input "m714254243"
click at [487, 100] on span "[STREET_ADDRESS]" at bounding box center [514, 102] width 100 height 8
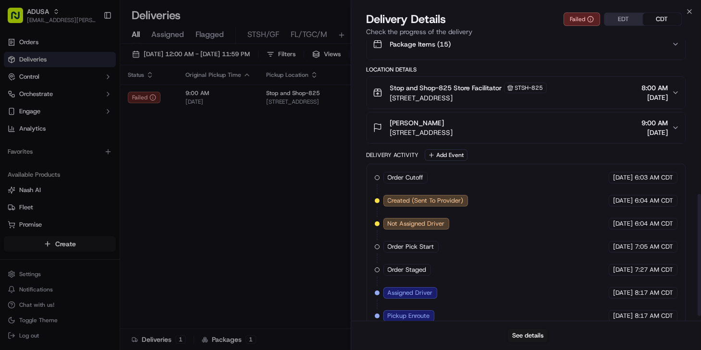
scroll to position [365, 0]
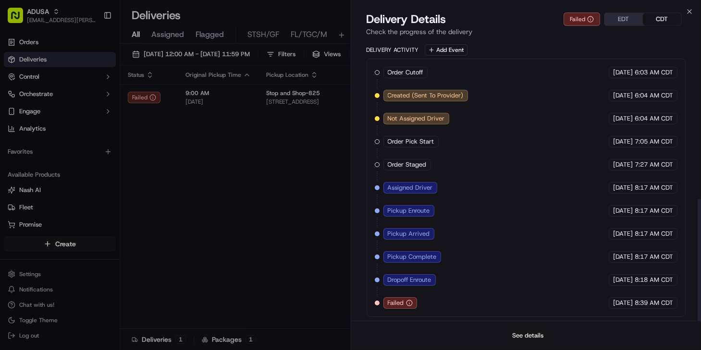
click at [527, 338] on button "See details" at bounding box center [528, 335] width 40 height 13
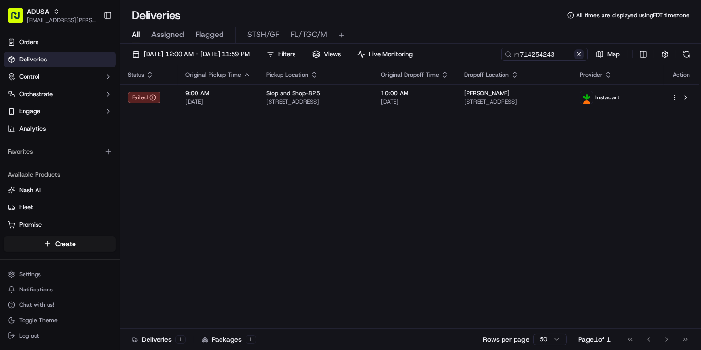
click at [580, 54] on button at bounding box center [579, 55] width 10 height 10
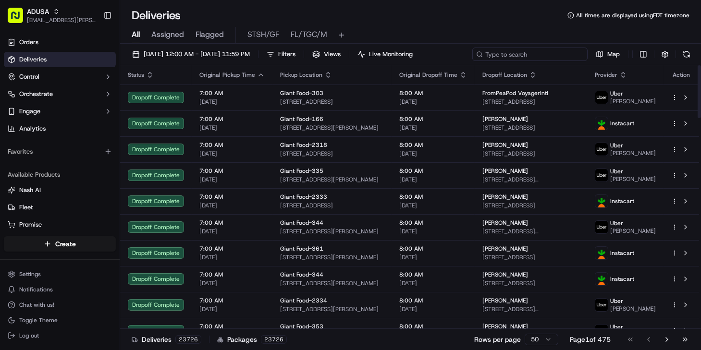
click at [539, 52] on input at bounding box center [530, 54] width 115 height 13
paste input "m714254243"
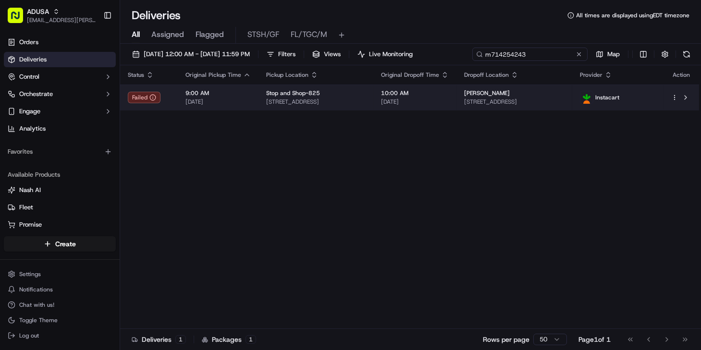
type input "m714254243"
click at [449, 93] on span "10:00 AM" at bounding box center [415, 93] width 68 height 8
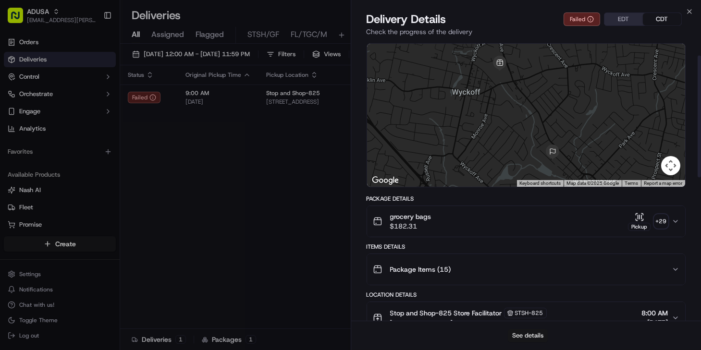
scroll to position [43, 0]
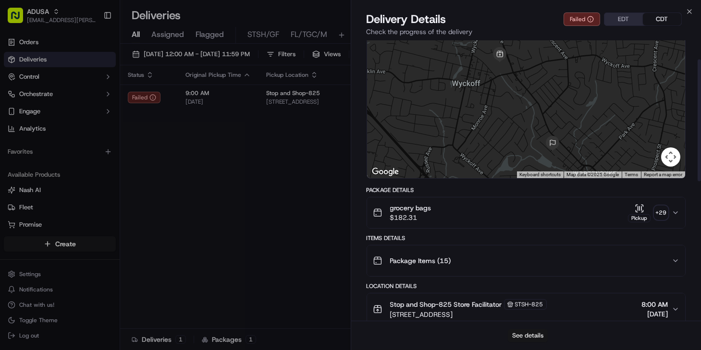
click at [532, 335] on button "See details" at bounding box center [528, 335] width 40 height 13
drag, startPoint x: 274, startPoint y: 179, endPoint x: 303, endPoint y: 162, distance: 33.4
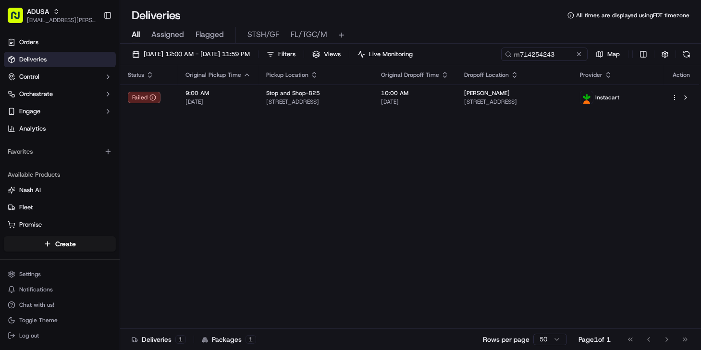
drag, startPoint x: 581, startPoint y: 53, endPoint x: 505, endPoint y: 46, distance: 76.3
click at [580, 53] on button at bounding box center [579, 55] width 10 height 10
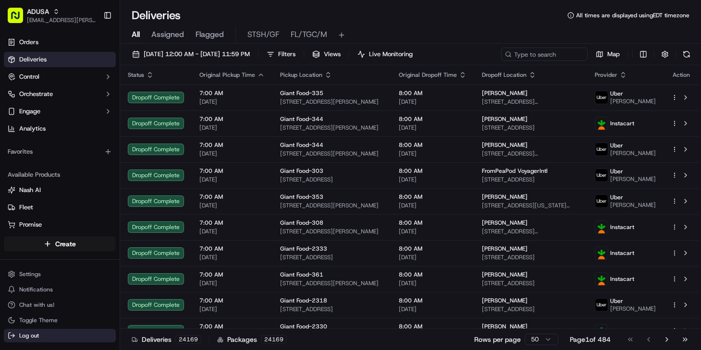
click at [91, 337] on button "Log out" at bounding box center [60, 335] width 112 height 13
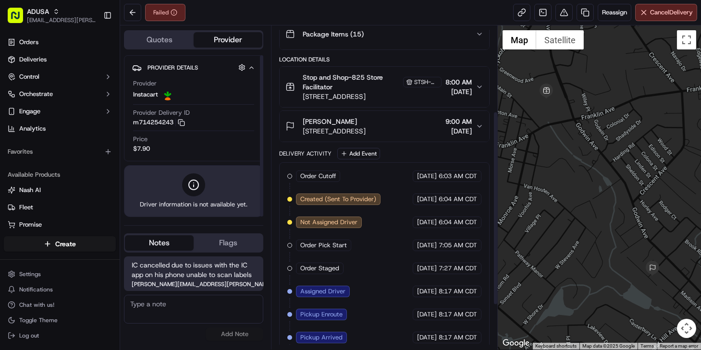
scroll to position [215, 0]
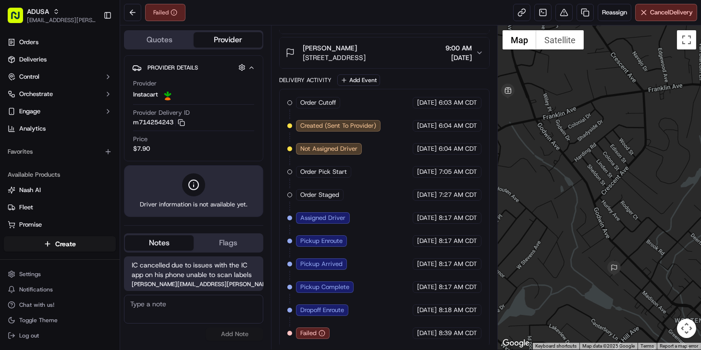
drag, startPoint x: 622, startPoint y: 245, endPoint x: 580, endPoint y: 245, distance: 41.3
click at [581, 245] on div at bounding box center [599, 187] width 203 height 325
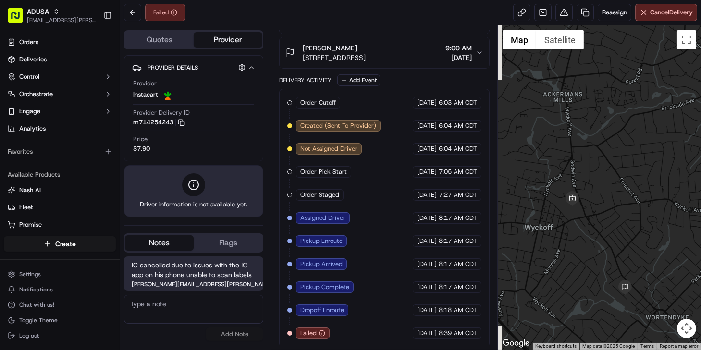
drag, startPoint x: 580, startPoint y: 247, endPoint x: 607, endPoint y: 264, distance: 31.7
click at [608, 265] on div at bounding box center [599, 187] width 203 height 325
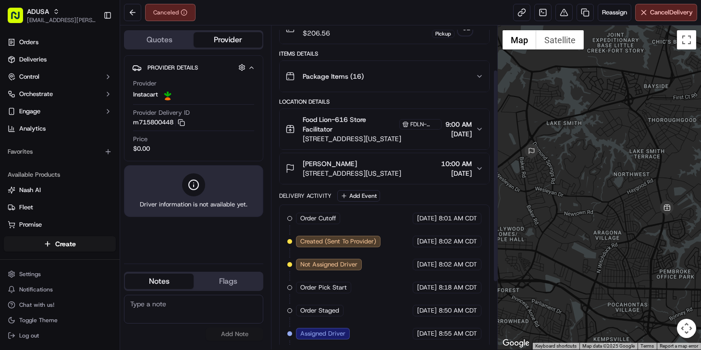
scroll to position [169, 0]
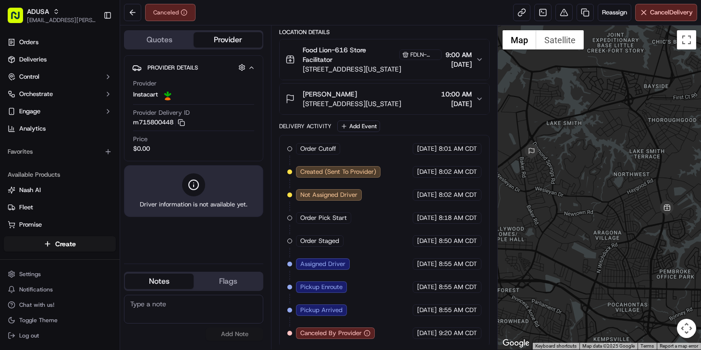
click at [171, 308] on textarea at bounding box center [193, 309] width 139 height 29
click at [566, 211] on div at bounding box center [599, 187] width 203 height 325
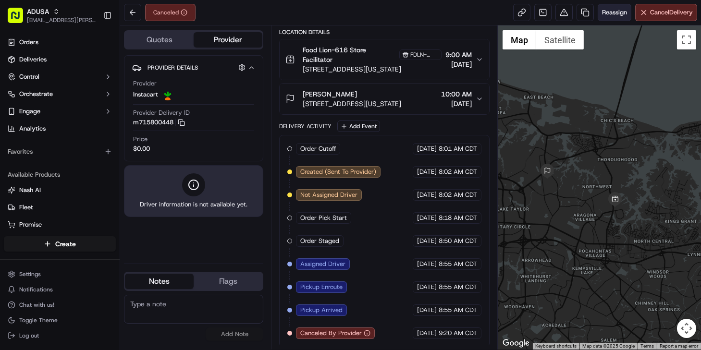
click at [611, 14] on span "Reassign" at bounding box center [614, 12] width 25 height 9
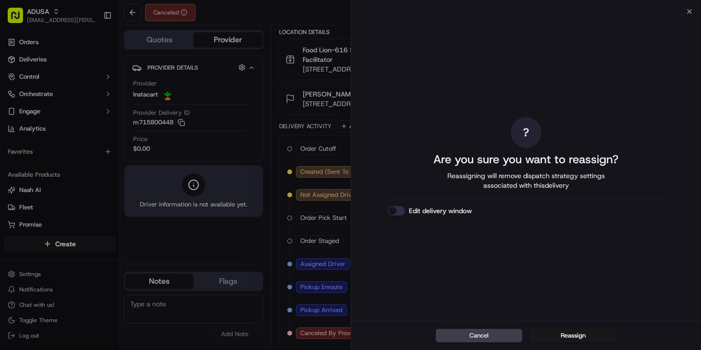
click at [401, 211] on button "Edit delivery window" at bounding box center [396, 211] width 17 height 10
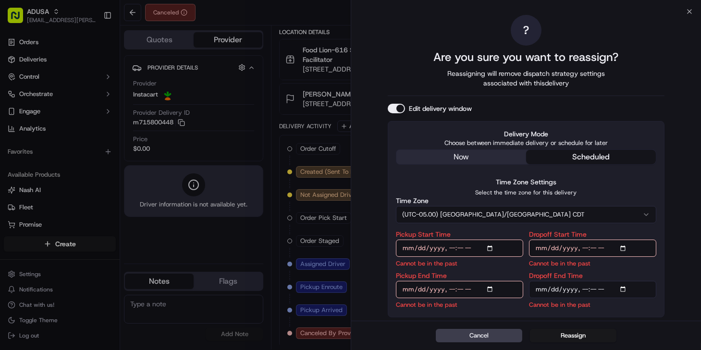
click at [508, 213] on button "(UTC-05.00) [GEOGRAPHIC_DATA]/[GEOGRAPHIC_DATA] CDT" at bounding box center [526, 214] width 261 height 17
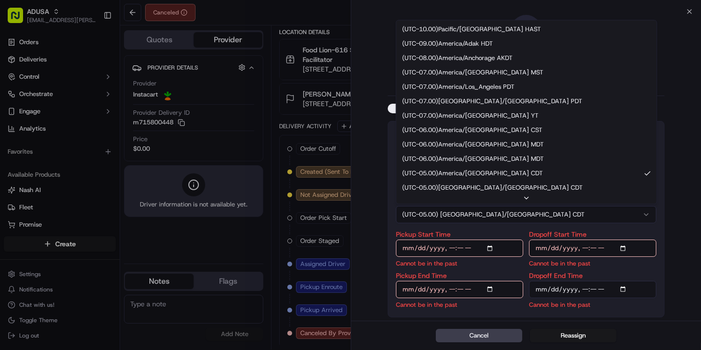
click at [503, 216] on button "(UTC-05.00) [GEOGRAPHIC_DATA]/[GEOGRAPHIC_DATA] CDT" at bounding box center [526, 214] width 261 height 17
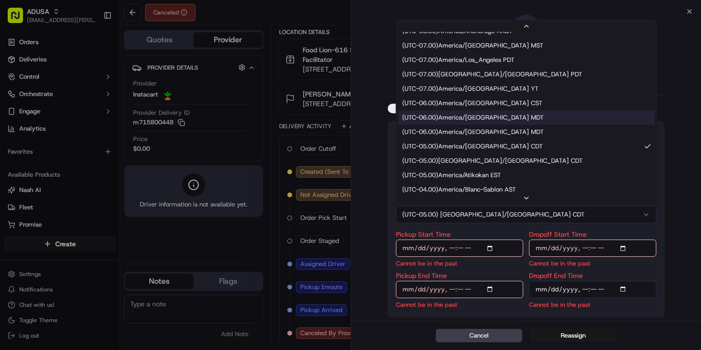
scroll to position [87, 0]
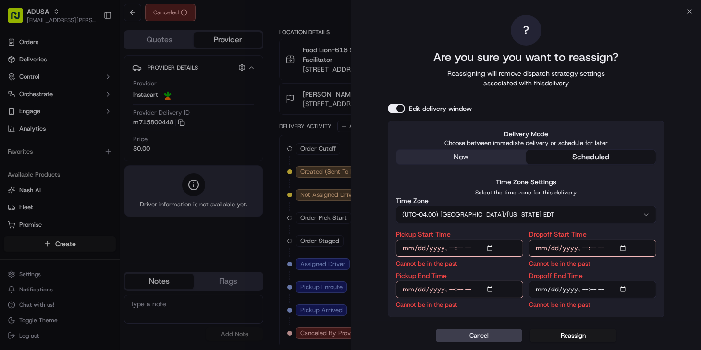
click at [447, 247] on input "Pickup Start Time" at bounding box center [459, 248] width 127 height 17
click at [472, 246] on input "Pickup Start Time" at bounding box center [459, 248] width 127 height 17
type input "[DATE]T12:00"
click at [449, 292] on input "Pickup End Time" at bounding box center [459, 289] width 127 height 17
type input "[DATE]T12:30"
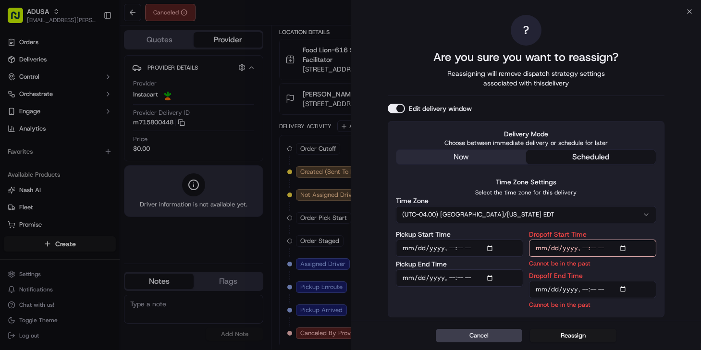
click at [585, 246] on input "Dropoff Start Time" at bounding box center [592, 248] width 127 height 17
type input "[DATE]T12:30"
drag, startPoint x: 584, startPoint y: 289, endPoint x: 637, endPoint y: 275, distance: 54.6
click at [584, 288] on input "Dropoff End Time" at bounding box center [592, 289] width 127 height 17
click at [604, 290] on input "Dropoff End Time" at bounding box center [592, 289] width 127 height 17
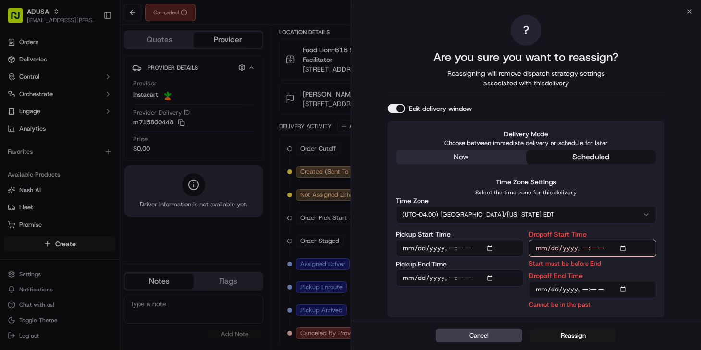
type input "[DATE]T13:00"
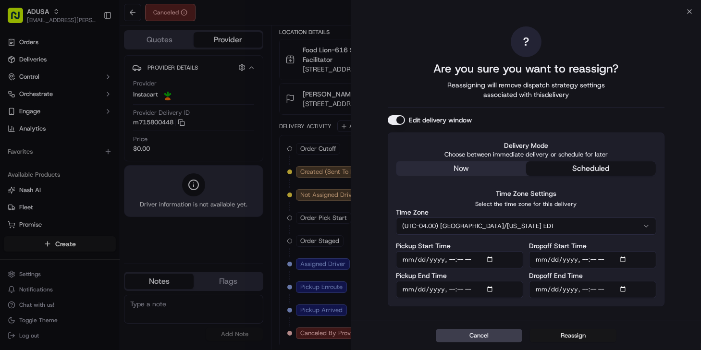
click at [579, 336] on button "Reassign" at bounding box center [573, 335] width 87 height 13
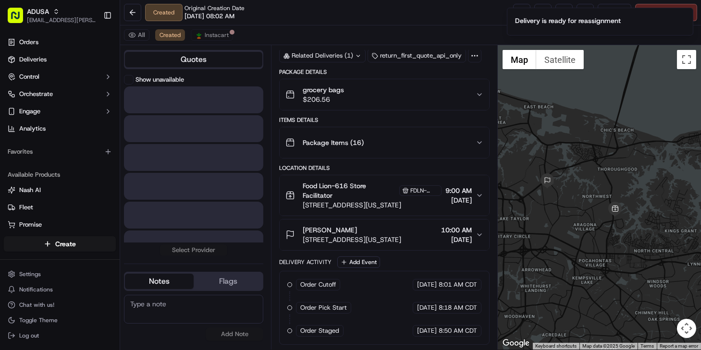
scroll to position [51, 0]
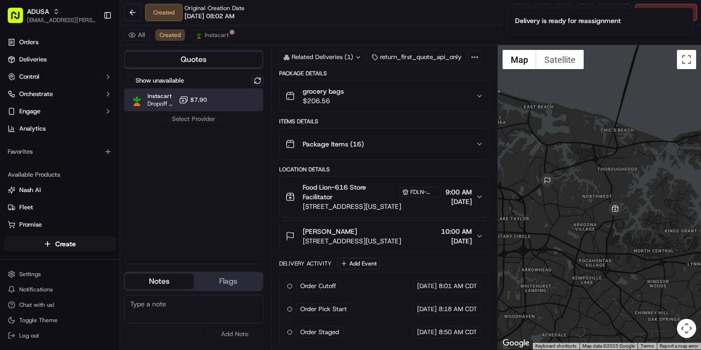
click at [216, 99] on div "Instacart Dropoff ETA - $7.90" at bounding box center [193, 99] width 139 height 23
click at [208, 117] on button "Assign Provider" at bounding box center [194, 119] width 68 height 12
click at [166, 304] on textarea at bounding box center [193, 309] width 139 height 29
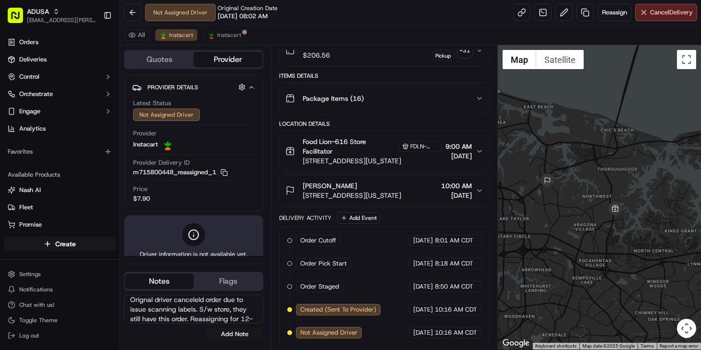
scroll to position [0, 0]
drag, startPoint x: 148, startPoint y: 305, endPoint x: 143, endPoint y: 305, distance: 4.8
type textarea "Original driver cancelled order due to issue scanning labels. S/w store, they s…"
click at [233, 333] on button "Add Note" at bounding box center [235, 334] width 58 height 13
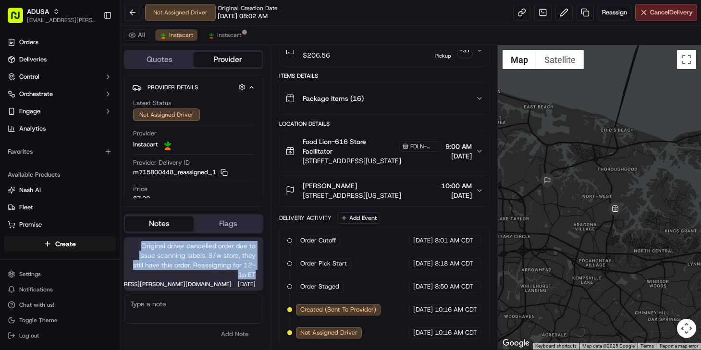
drag, startPoint x: 141, startPoint y: 245, endPoint x: 254, endPoint y: 275, distance: 117.1
click at [254, 275] on span "Original driver cancelled order due to issue scanning labels. S/w store, they s…" at bounding box center [194, 260] width 124 height 38
copy span "Original driver cancelled order due to issue scanning labels. S/w store, they s…"
click at [224, 35] on span "Instacart" at bounding box center [229, 35] width 24 height 8
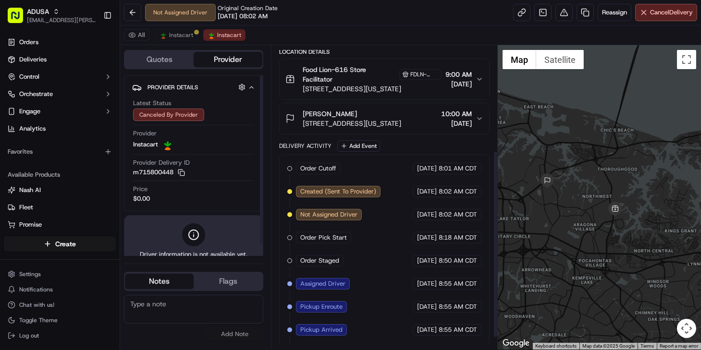
click at [169, 306] on textarea at bounding box center [193, 309] width 139 height 29
paste textarea "Original driver cancelled order due to issue scanning labels. S/w store, they s…"
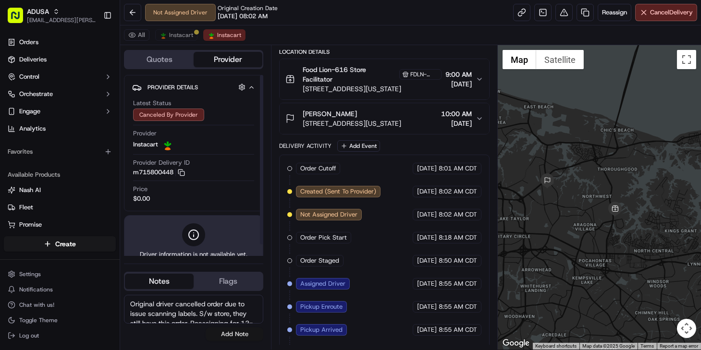
scroll to position [14, 0]
type textarea "Original driver cancelled order due to issue scanning labels. S/w store, they s…"
click at [233, 334] on button "Add Note" at bounding box center [235, 334] width 58 height 13
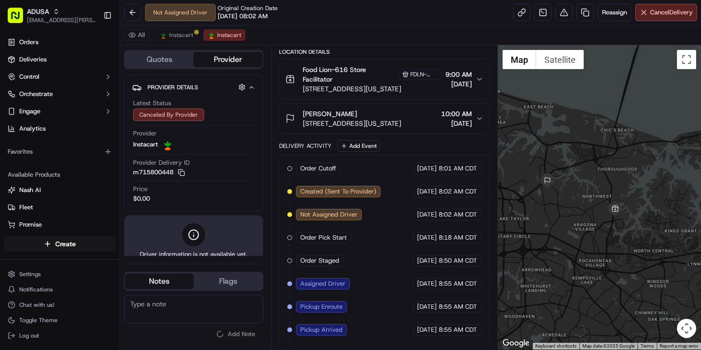
scroll to position [0, 0]
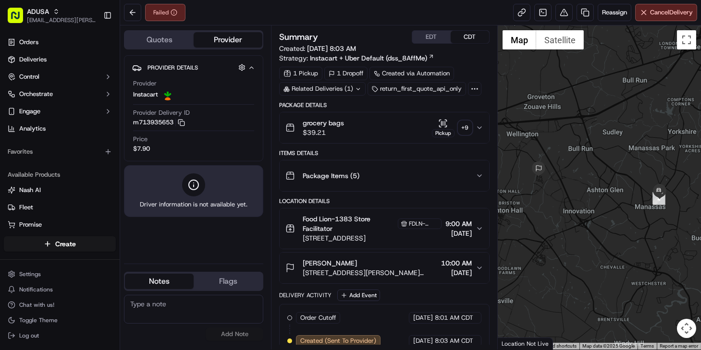
click at [177, 312] on textarea at bounding box center [193, 309] width 139 height 29
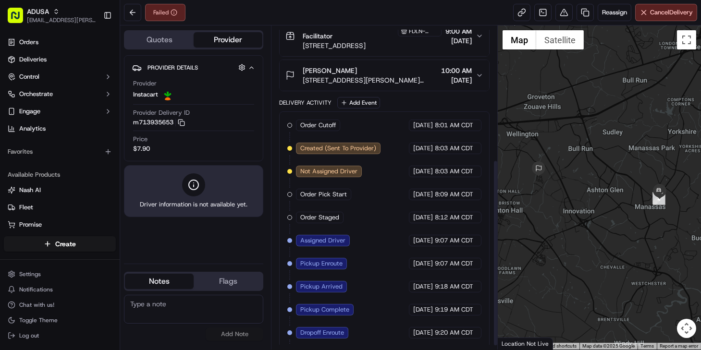
scroll to position [238, 0]
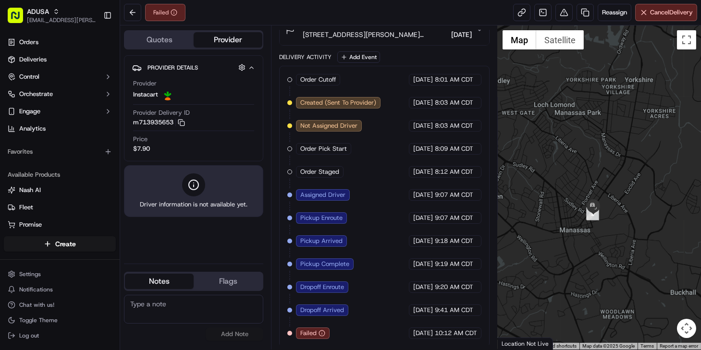
drag, startPoint x: 572, startPoint y: 234, endPoint x: 619, endPoint y: 227, distance: 47.0
click at [619, 227] on div at bounding box center [599, 187] width 203 height 325
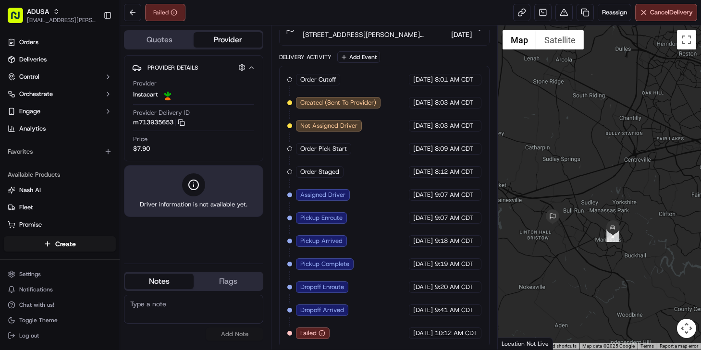
drag, startPoint x: 566, startPoint y: 228, endPoint x: 572, endPoint y: 242, distance: 15.4
click at [572, 242] on div at bounding box center [599, 187] width 203 height 325
